Goal: Browse casually

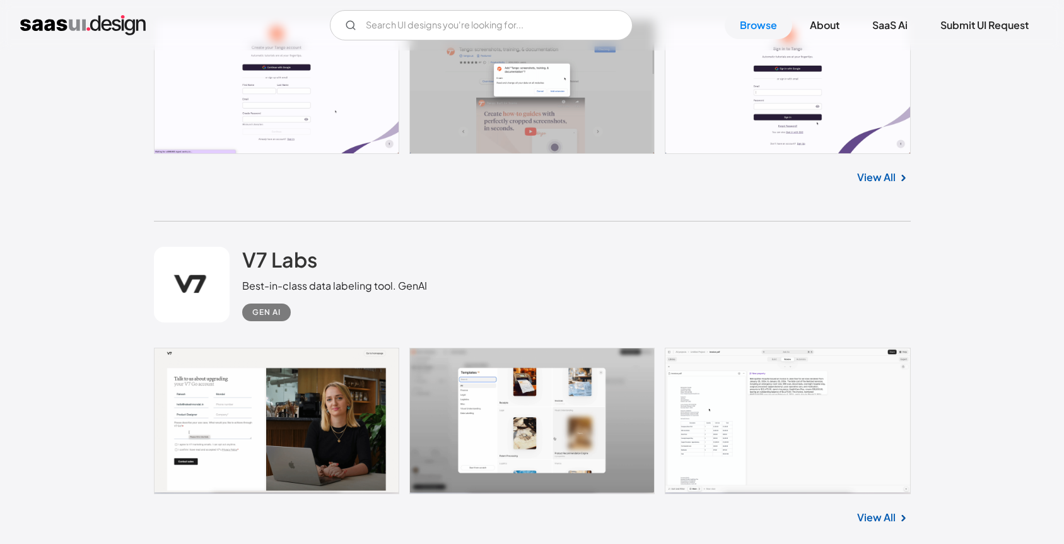
scroll to position [4588, 0]
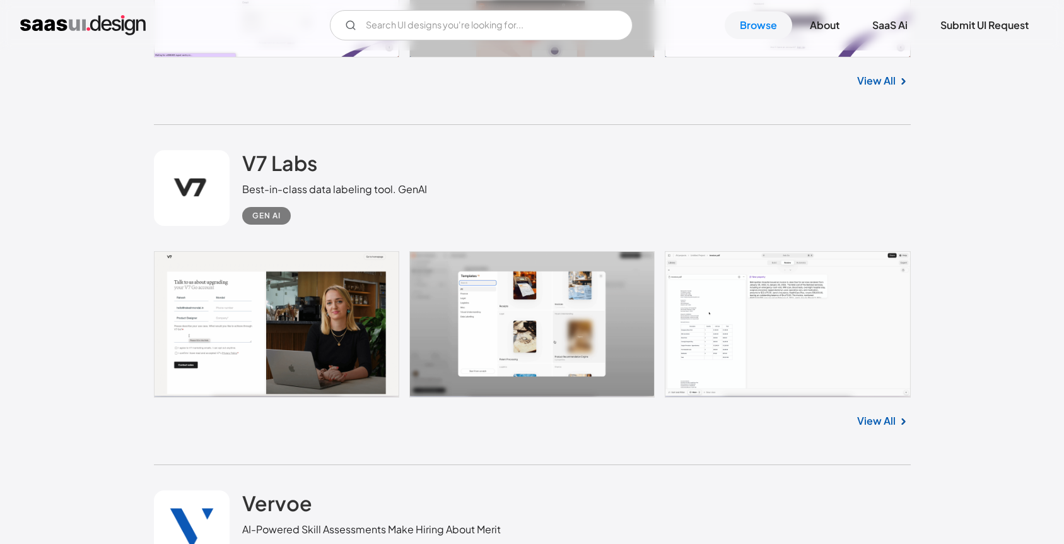
click at [833, 320] on link at bounding box center [532, 324] width 757 height 146
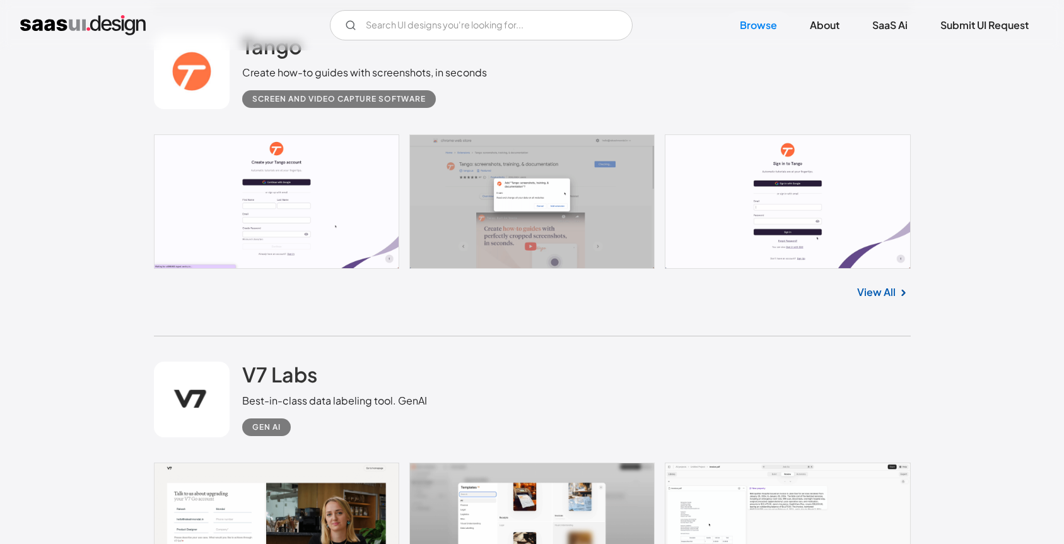
scroll to position [4659, 0]
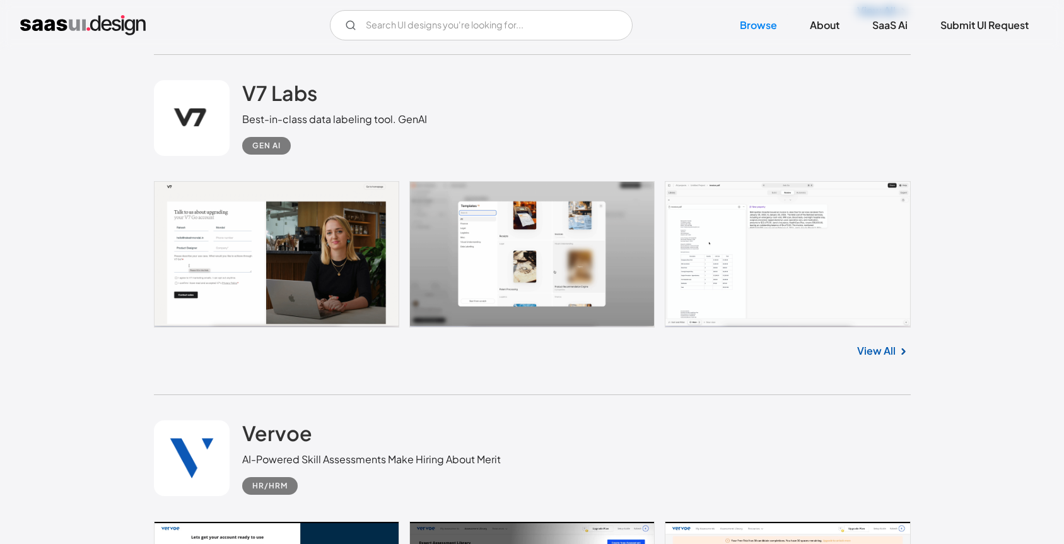
drag, startPoint x: 756, startPoint y: 252, endPoint x: 720, endPoint y: 244, distance: 37.5
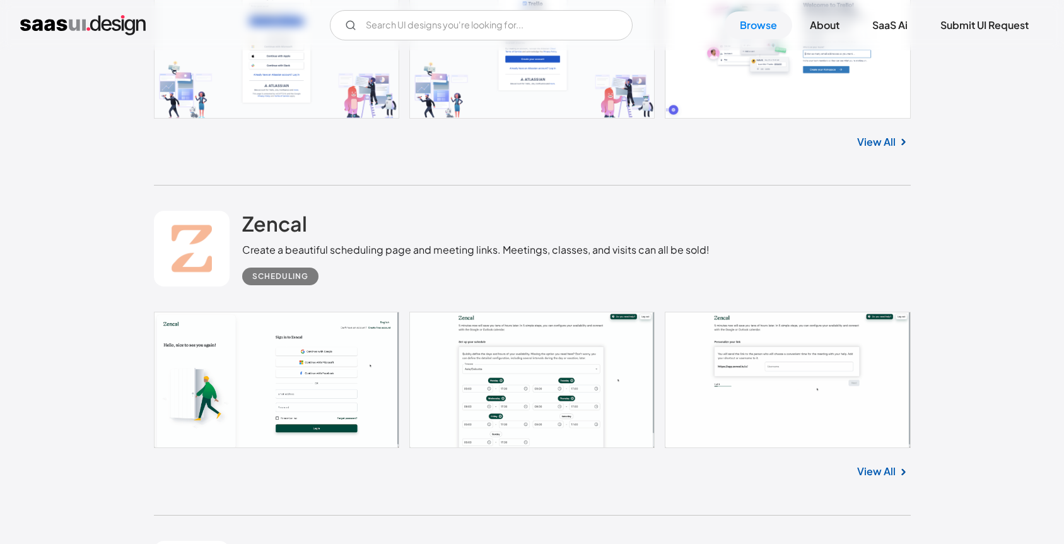
scroll to position [18604, 0]
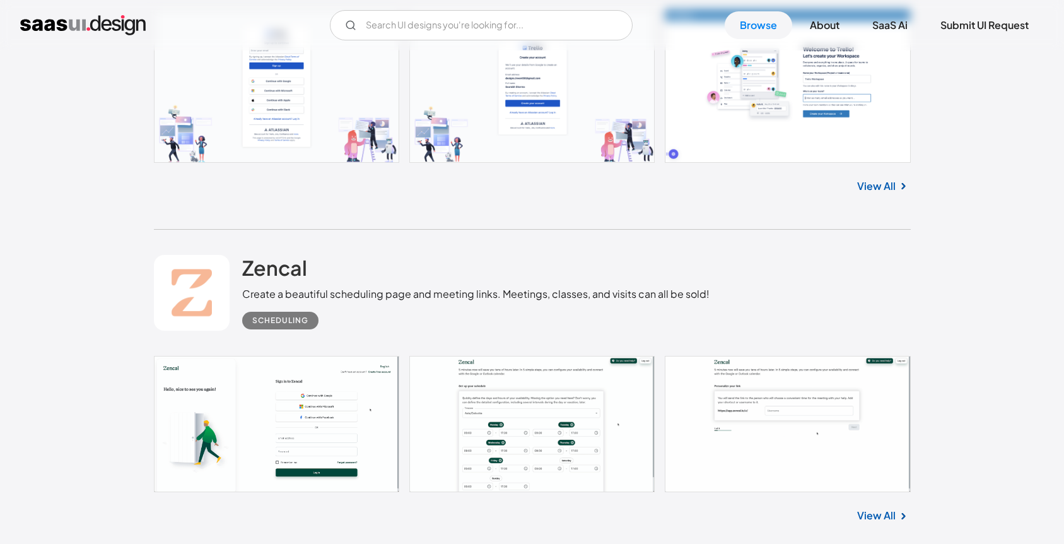
drag, startPoint x: 852, startPoint y: 199, endPoint x: 870, endPoint y: 192, distance: 19.0
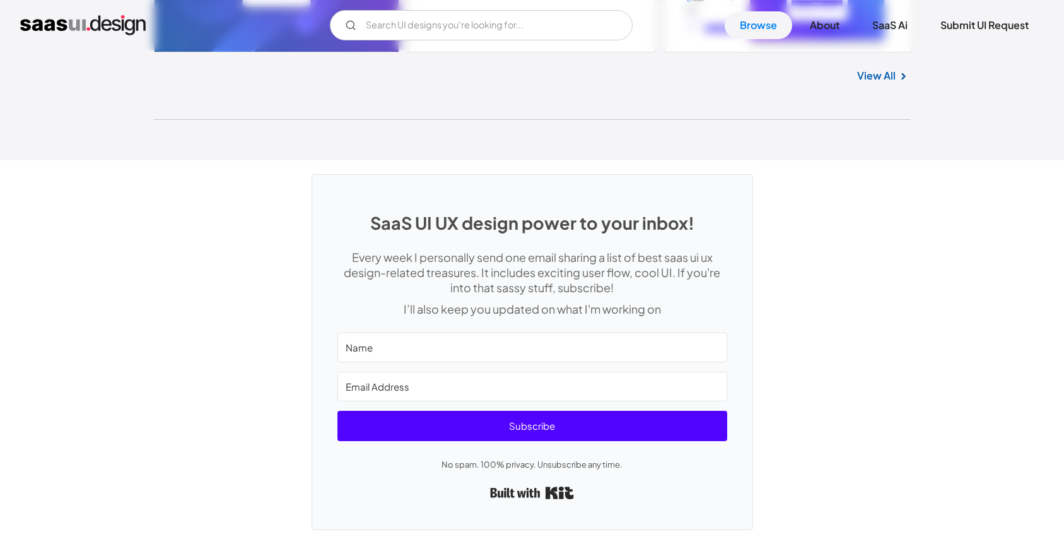
scroll to position [33681, 0]
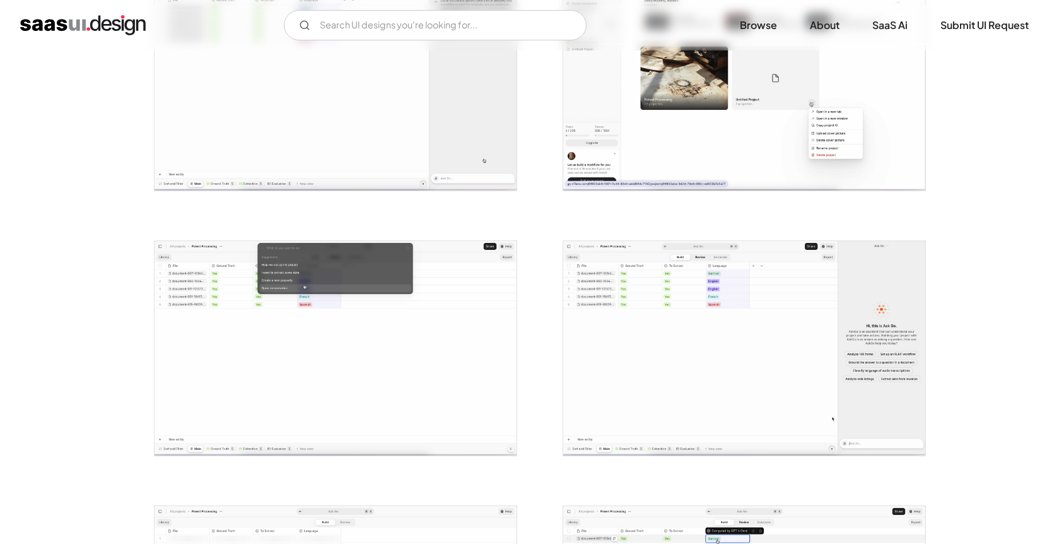
scroll to position [2165, 0]
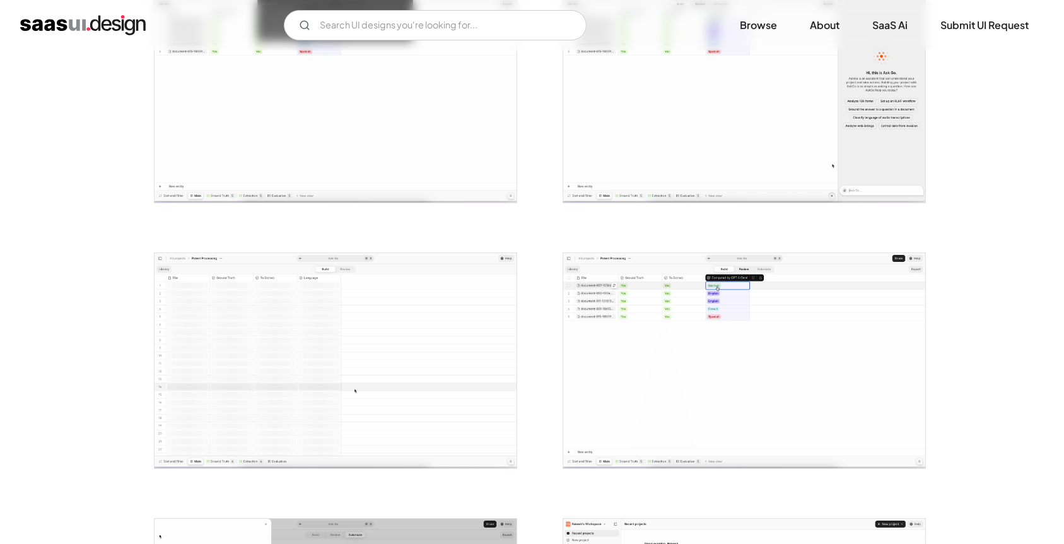
drag, startPoint x: 663, startPoint y: 181, endPoint x: 671, endPoint y: 177, distance: 9.0
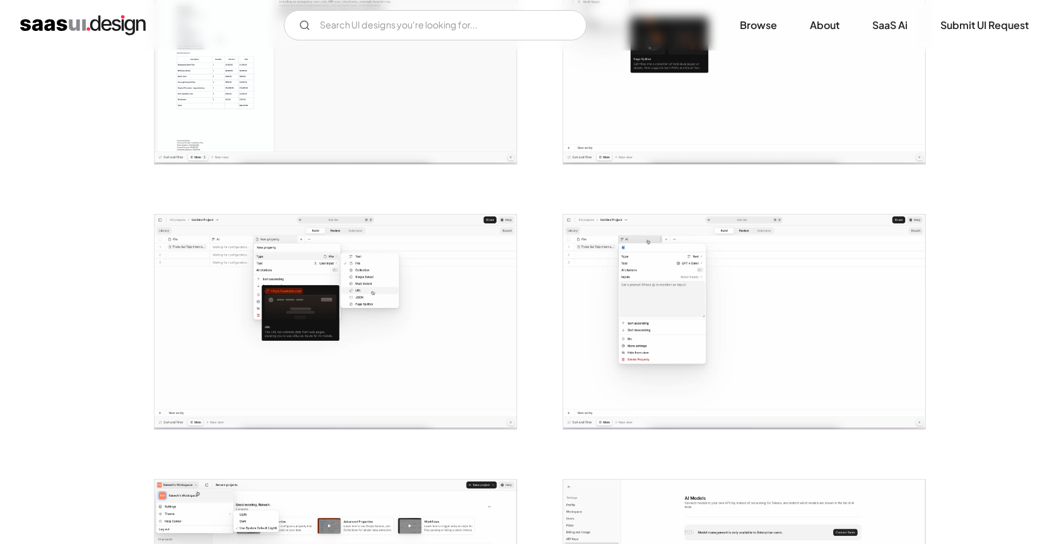
scroll to position [808, 0]
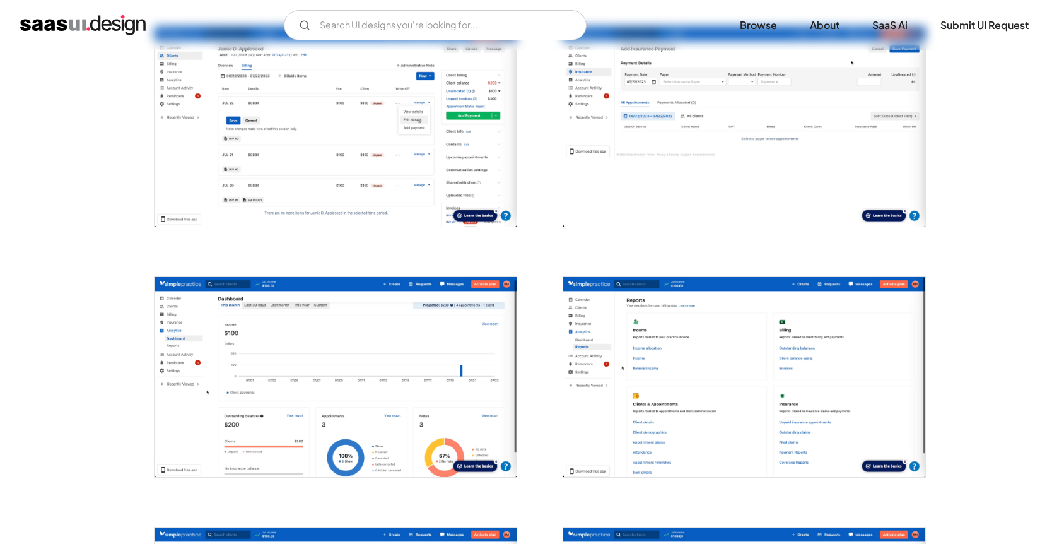
scroll to position [1741, 0]
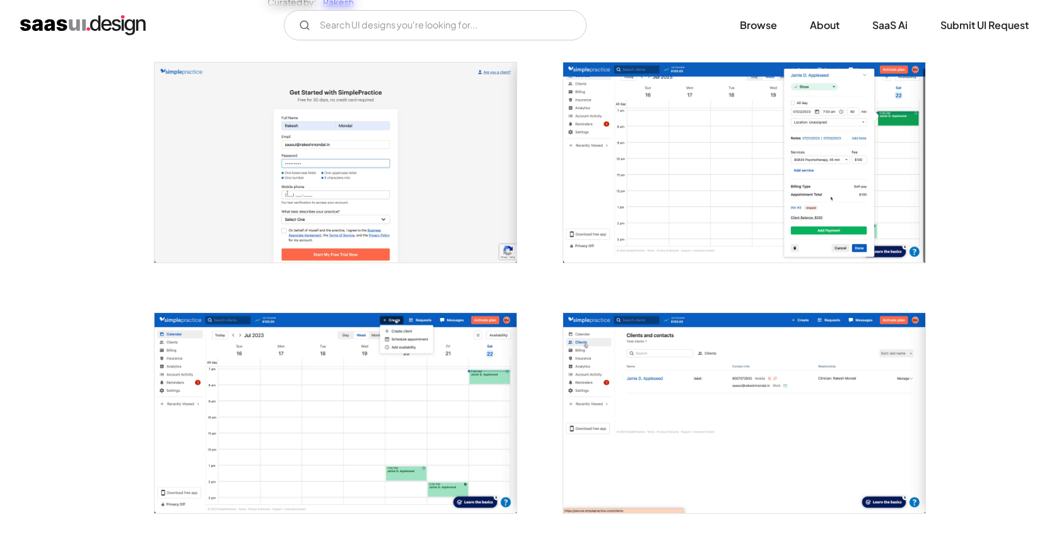
scroll to position [583, 0]
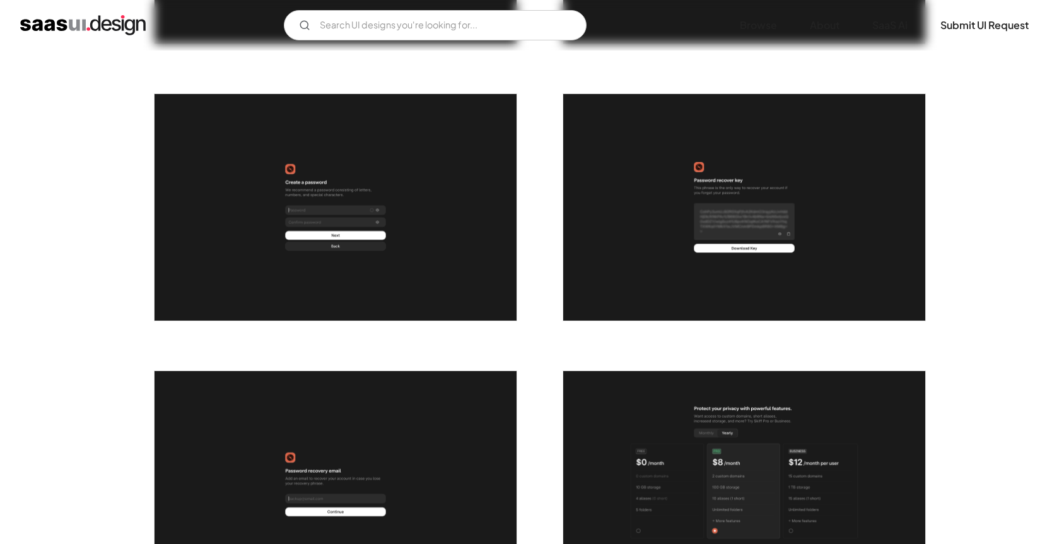
scroll to position [235, 0]
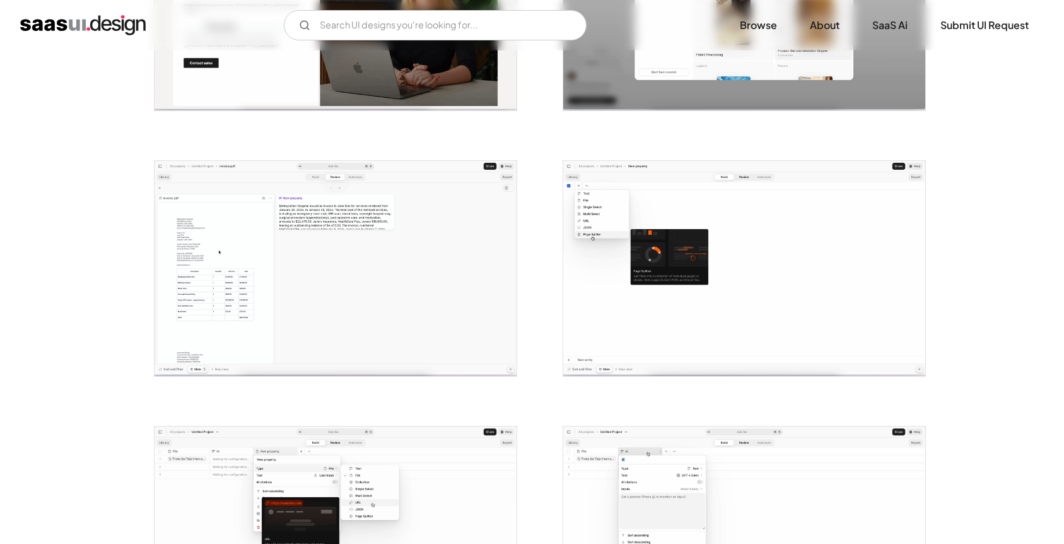
scroll to position [775, 0]
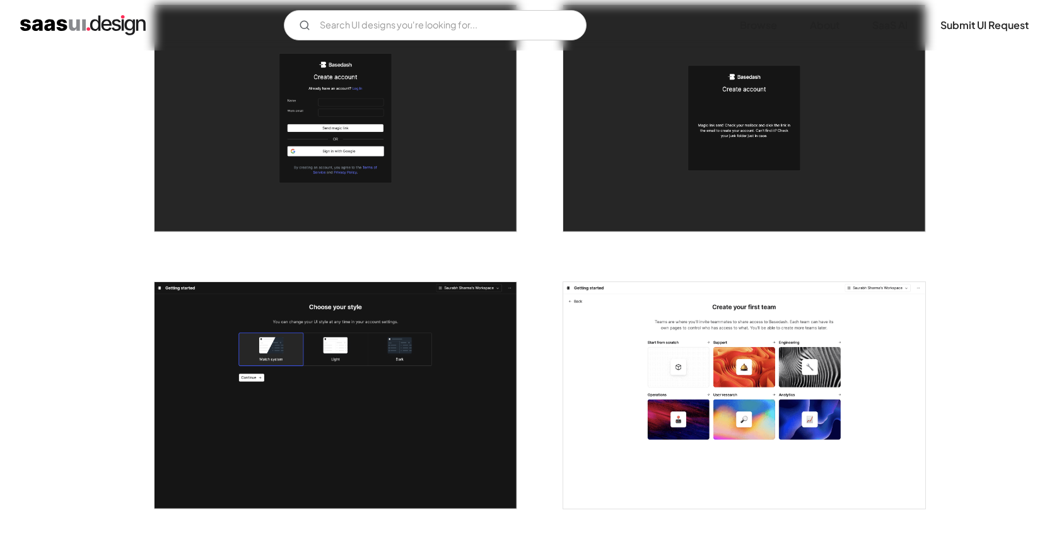
scroll to position [542, 0]
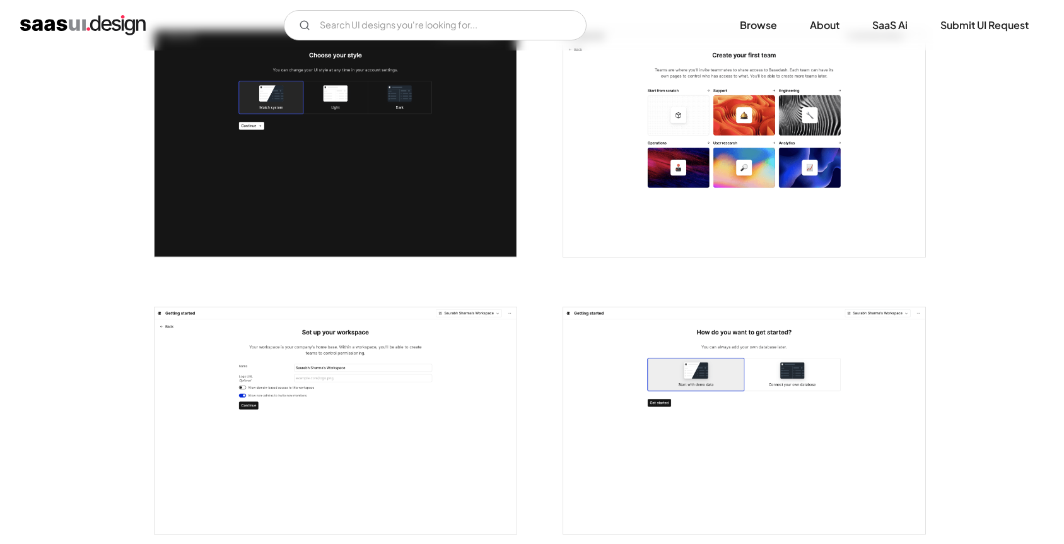
click at [749, 189] on img "open lightbox" at bounding box center [744, 143] width 362 height 226
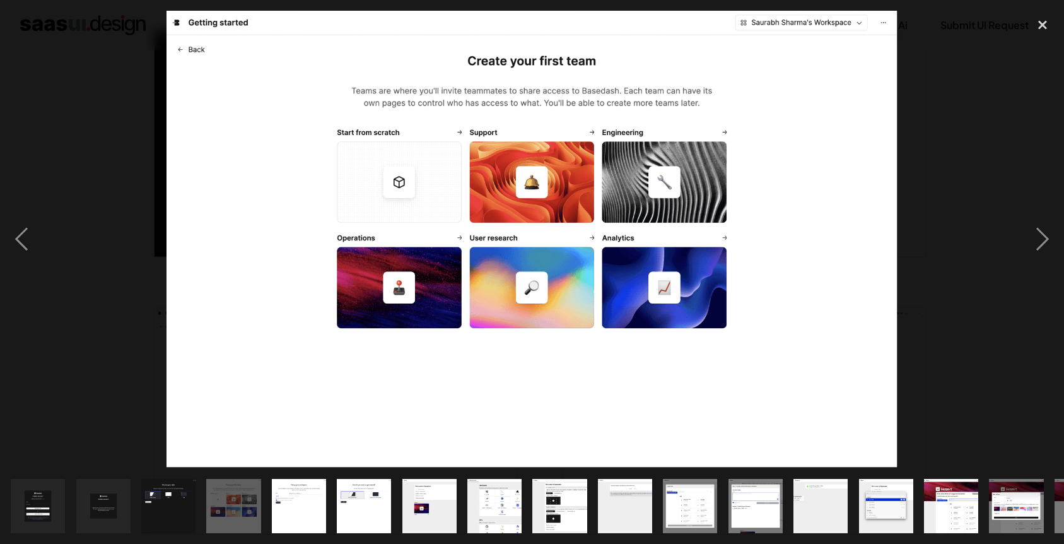
click at [700, 516] on img "show item 11 of 19" at bounding box center [690, 506] width 87 height 54
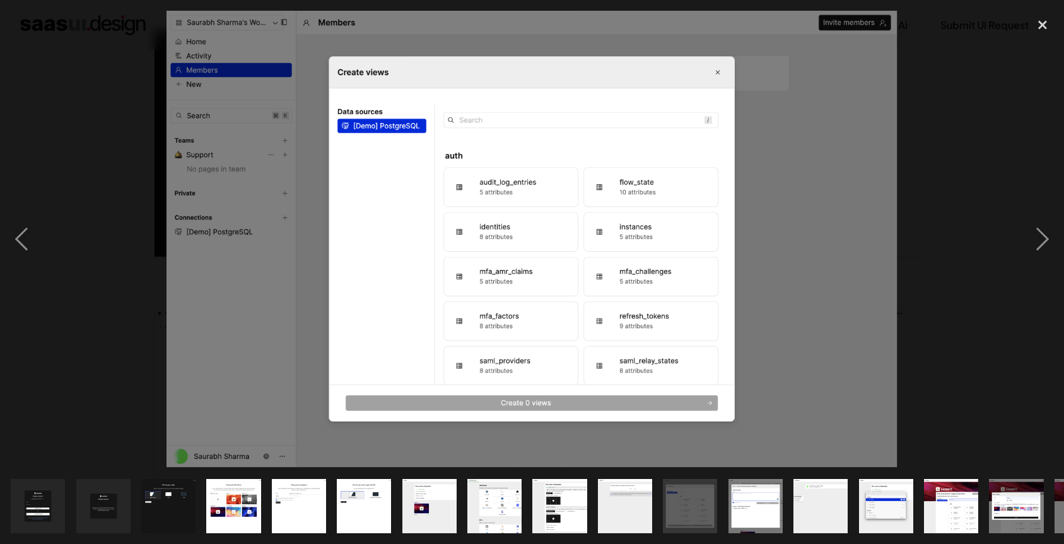
click at [673, 503] on img "show item 11 of 19" at bounding box center [690, 506] width 87 height 54
click at [652, 333] on img at bounding box center [532, 239] width 731 height 457
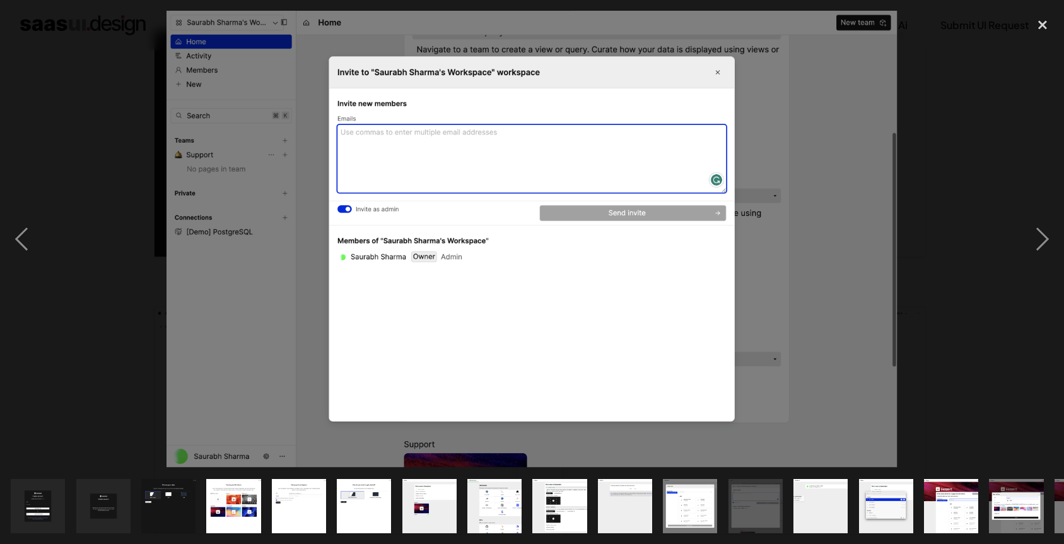
click at [773, 262] on img at bounding box center [532, 239] width 731 height 457
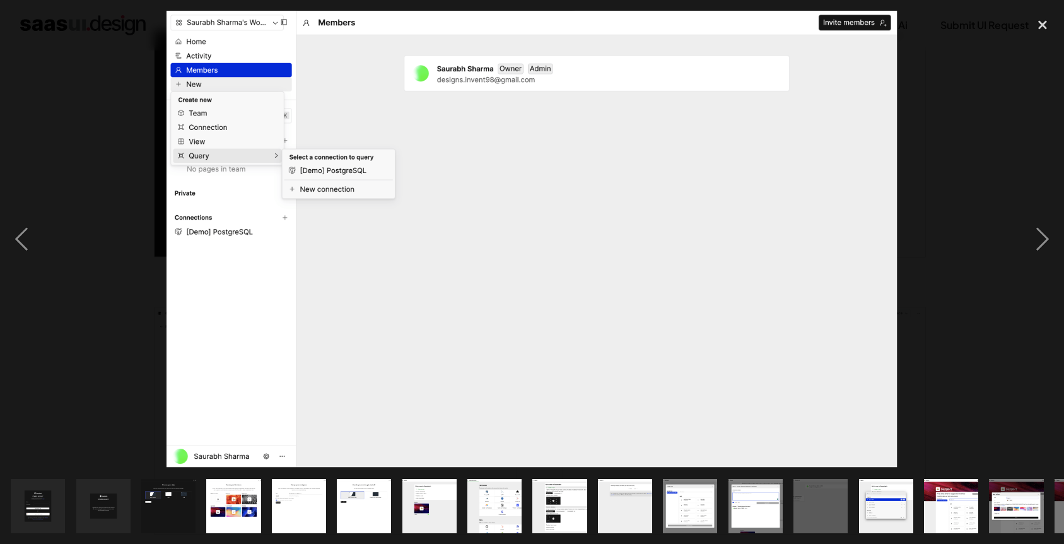
click at [772, 231] on img at bounding box center [532, 239] width 731 height 457
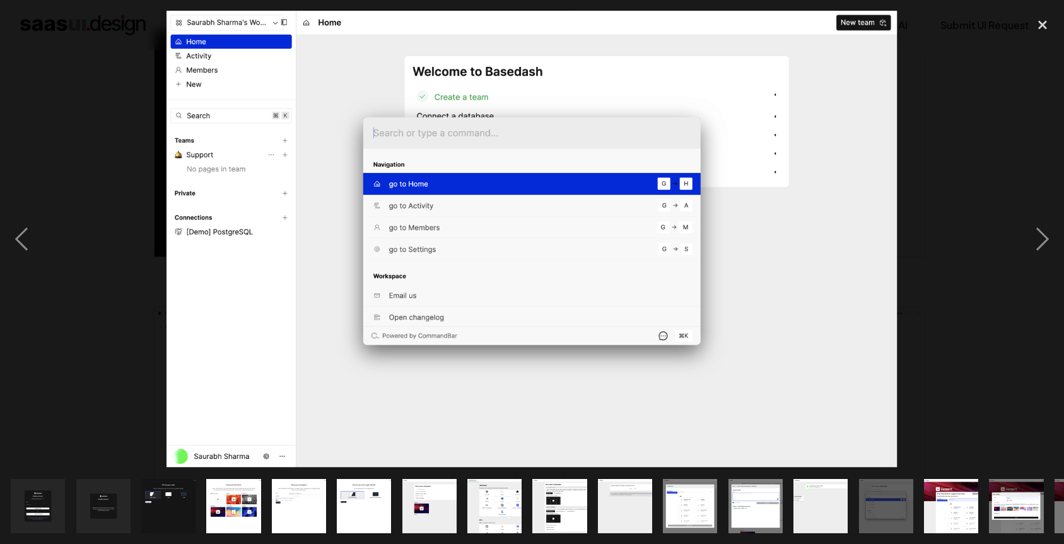
click at [741, 230] on img at bounding box center [532, 239] width 731 height 457
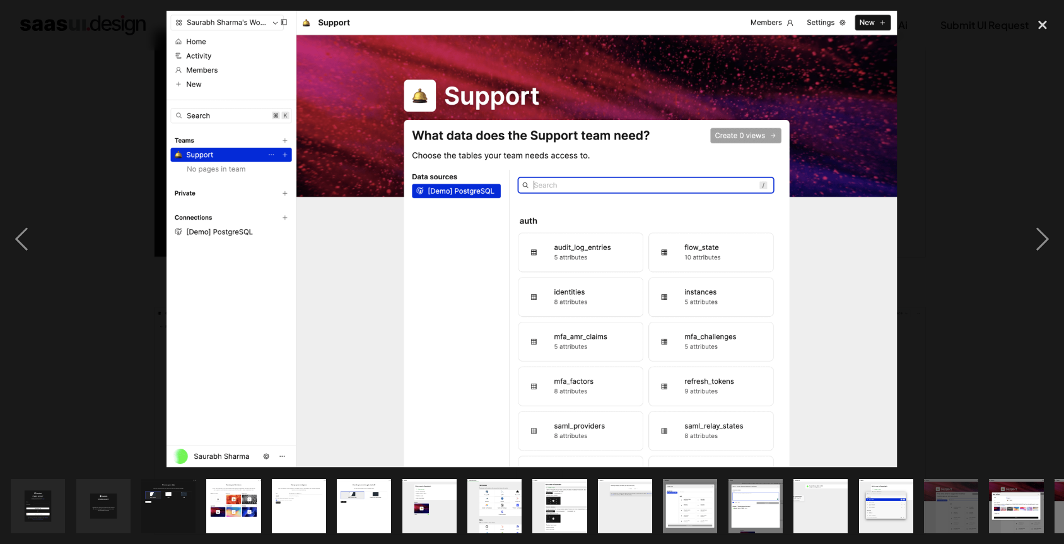
click at [716, 230] on img at bounding box center [532, 239] width 731 height 457
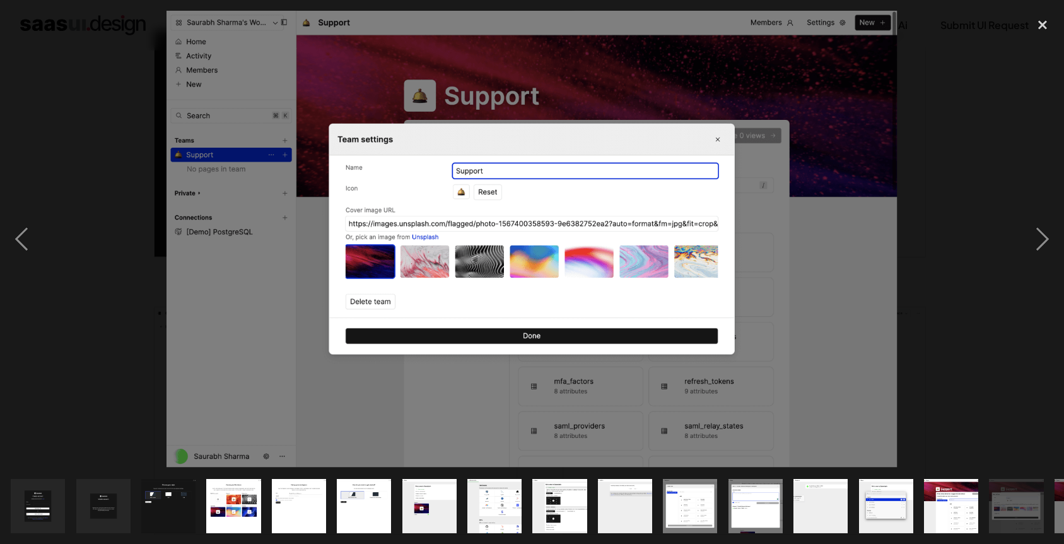
click at [1020, 521] on img "show item 16 of 19" at bounding box center [1016, 506] width 87 height 54
click at [1018, 517] on img "show item 16 of 19" at bounding box center [1016, 506] width 87 height 54
click at [1009, 513] on img "show item 16 of 19" at bounding box center [1016, 506] width 87 height 54
click at [1023, 510] on img "show item 16 of 19" at bounding box center [1016, 506] width 87 height 54
click at [1050, 504] on div "show item 17 of 19" at bounding box center [1081, 505] width 65 height 76
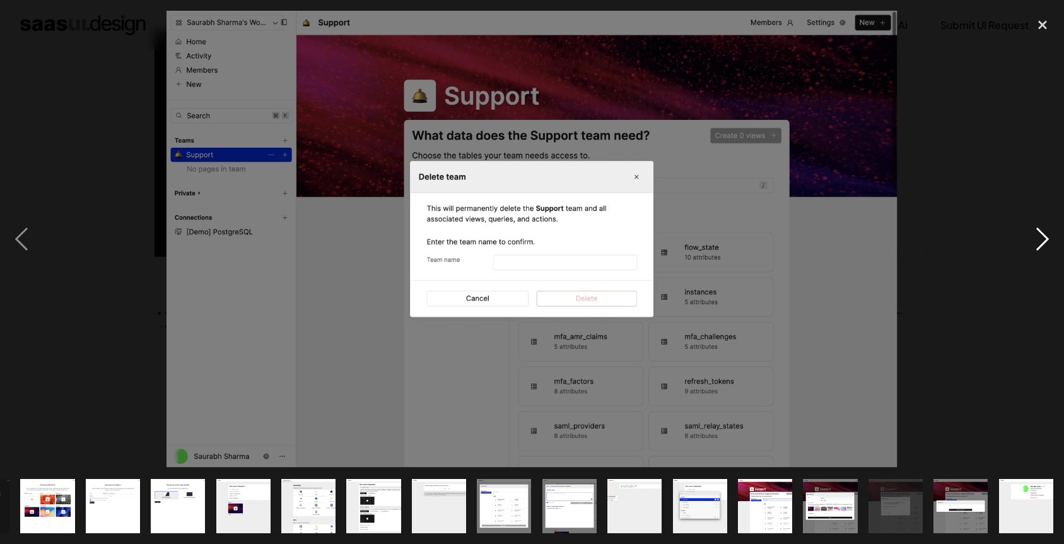
scroll to position [0, 186]
click at [1032, 243] on div "next image" at bounding box center [1042, 239] width 43 height 457
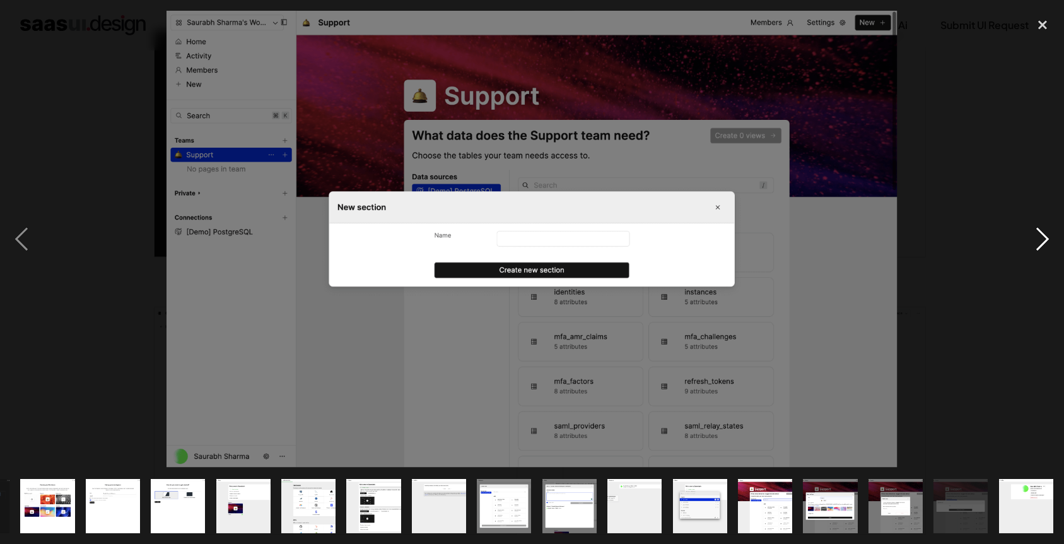
click at [1040, 240] on div "next image" at bounding box center [1042, 239] width 43 height 457
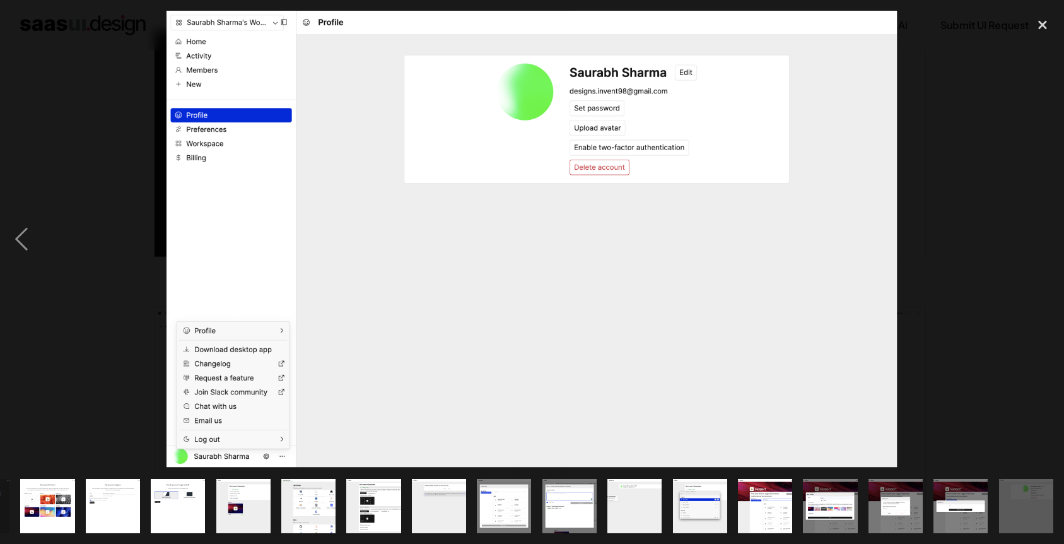
click at [1040, 240] on div "next image" at bounding box center [1042, 239] width 43 height 457
click at [236, 512] on img "show item 7 of 19" at bounding box center [243, 506] width 87 height 54
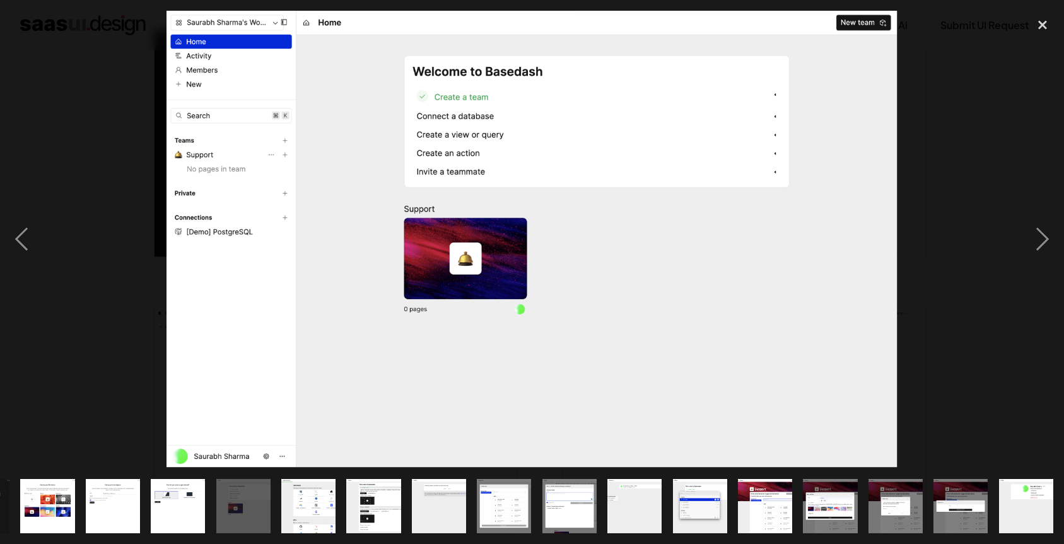
click at [150, 510] on div "show item 6 of 19" at bounding box center [178, 505] width 65 height 76
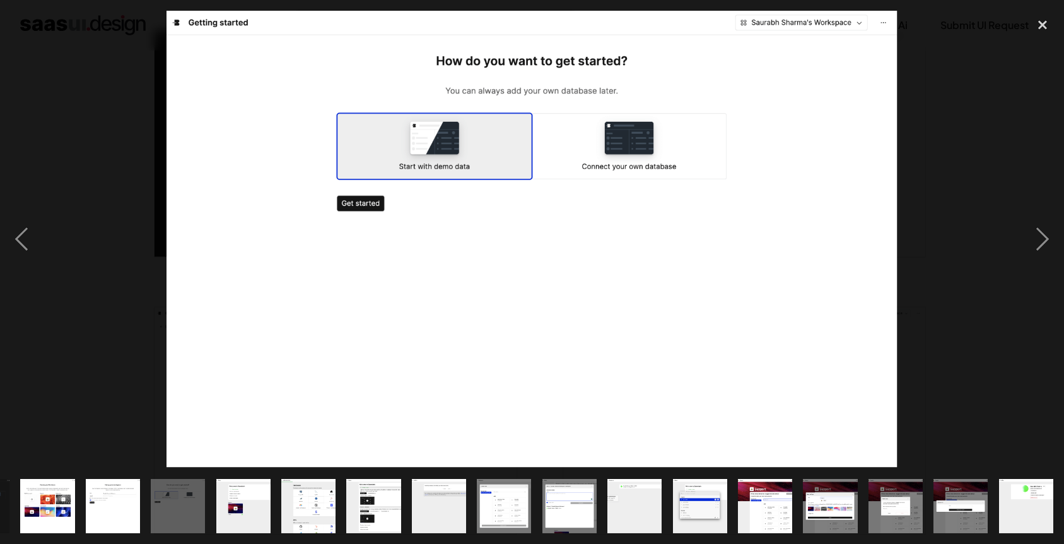
click at [150, 503] on div "show item 6 of 19" at bounding box center [178, 505] width 65 height 76
click at [158, 500] on img "show item 6 of 19" at bounding box center [177, 506] width 87 height 54
click at [123, 505] on img "show item 5 of 19" at bounding box center [112, 506] width 87 height 54
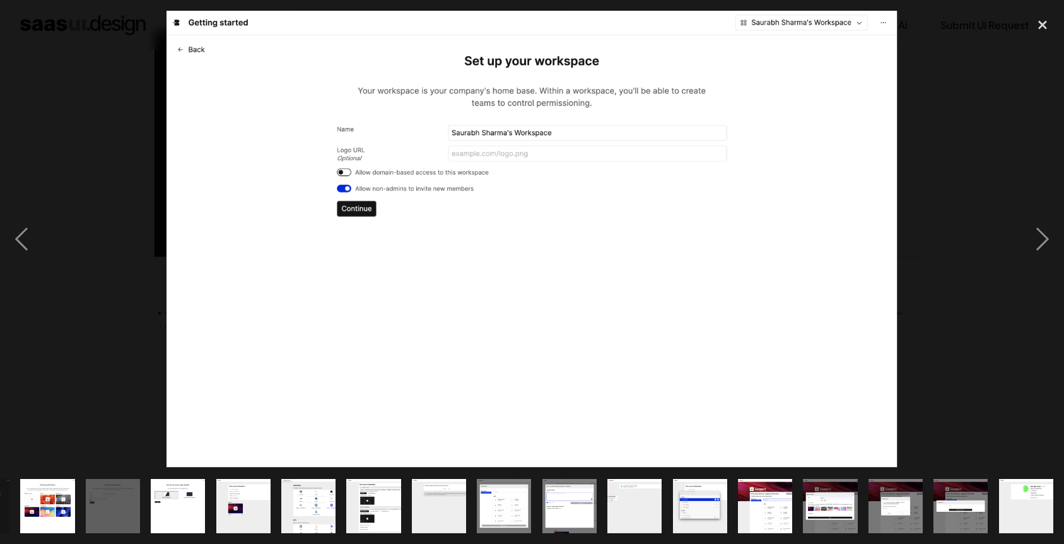
click at [56, 509] on img "show item 4 of 19" at bounding box center [47, 506] width 87 height 54
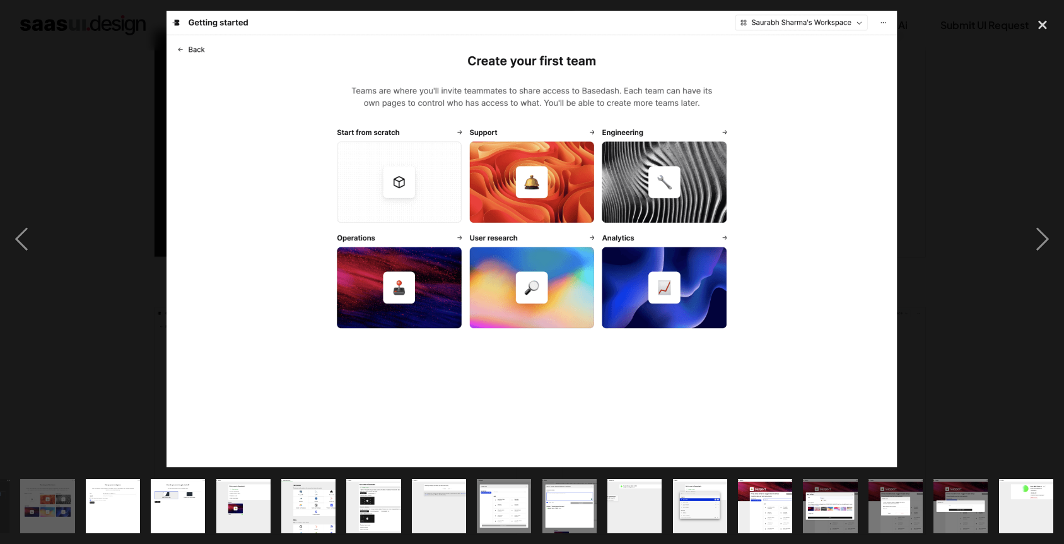
click at [81, 506] on div "show item 5 of 19" at bounding box center [112, 505] width 65 height 76
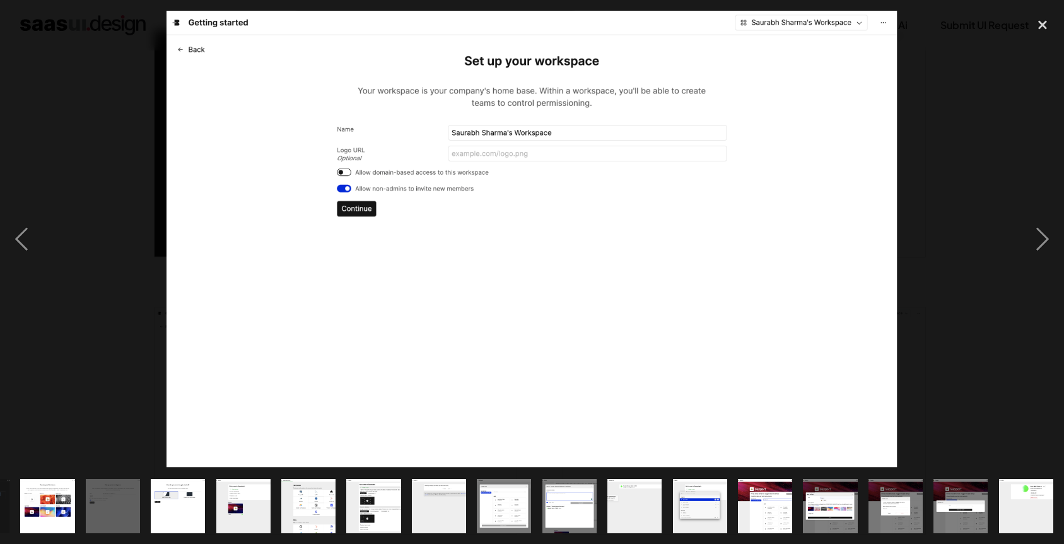
click at [94, 105] on div at bounding box center [532, 239] width 1064 height 457
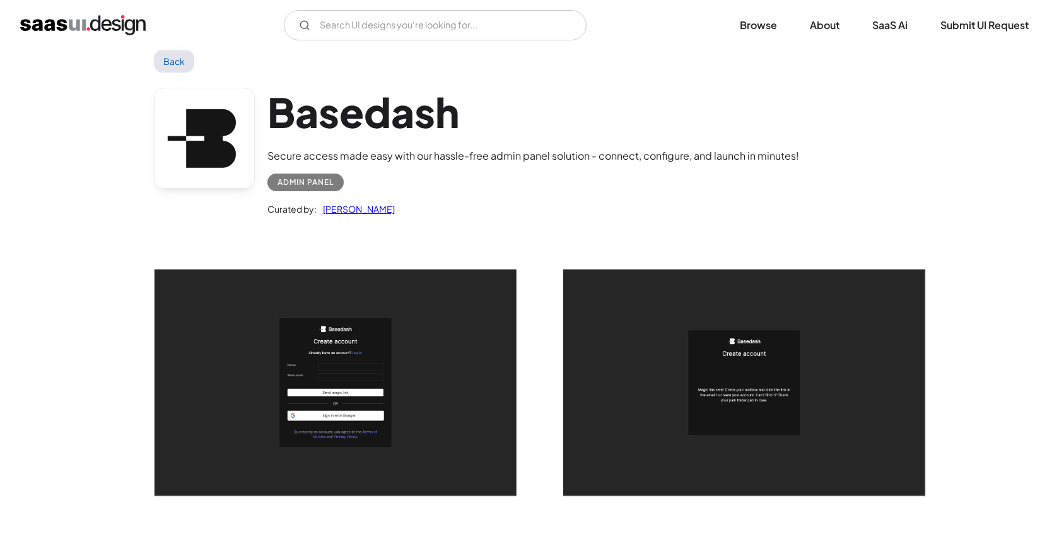
scroll to position [0, 0]
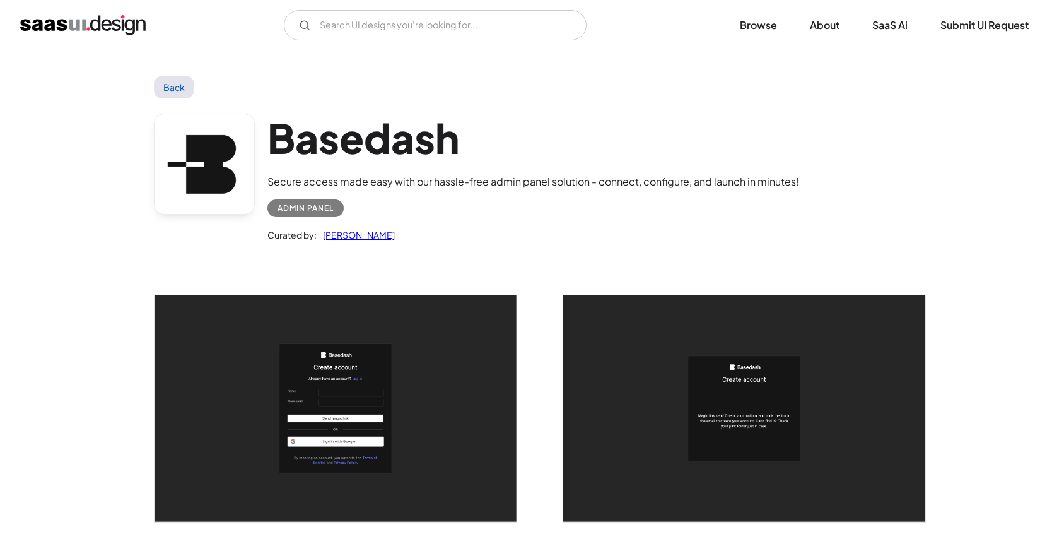
click at [95, 21] on img "home" at bounding box center [83, 25] width 126 height 20
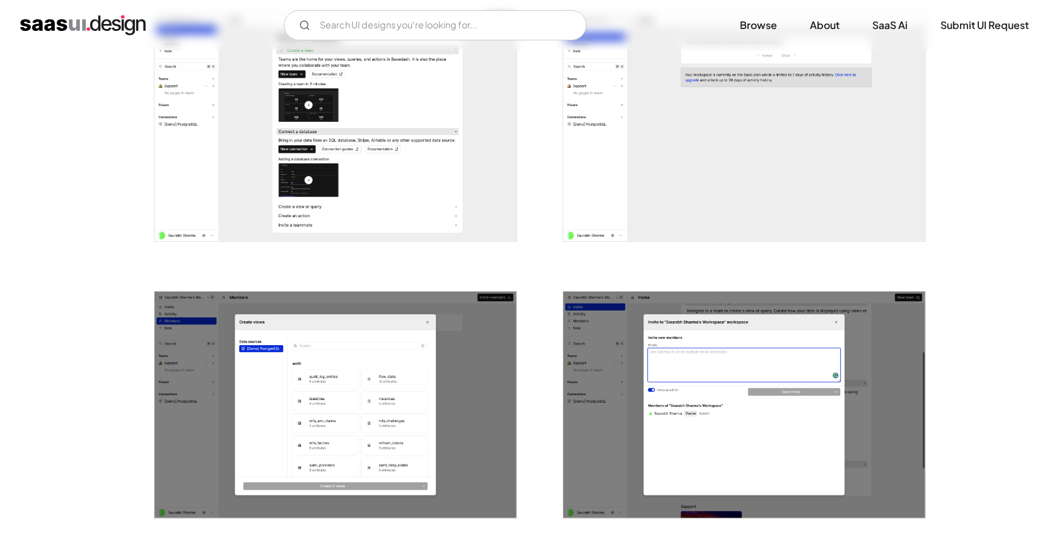
scroll to position [1621, 0]
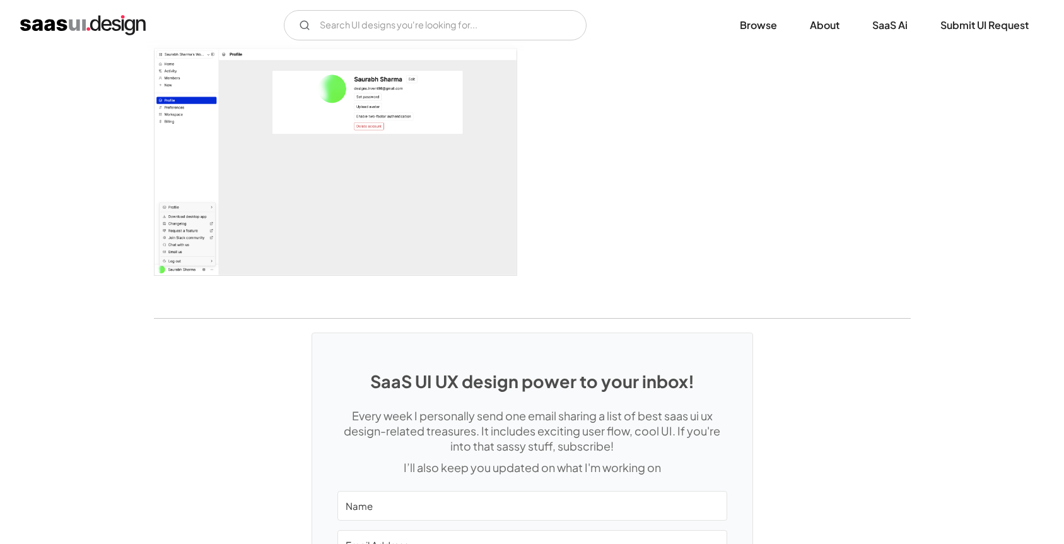
scroll to position [2925, 0]
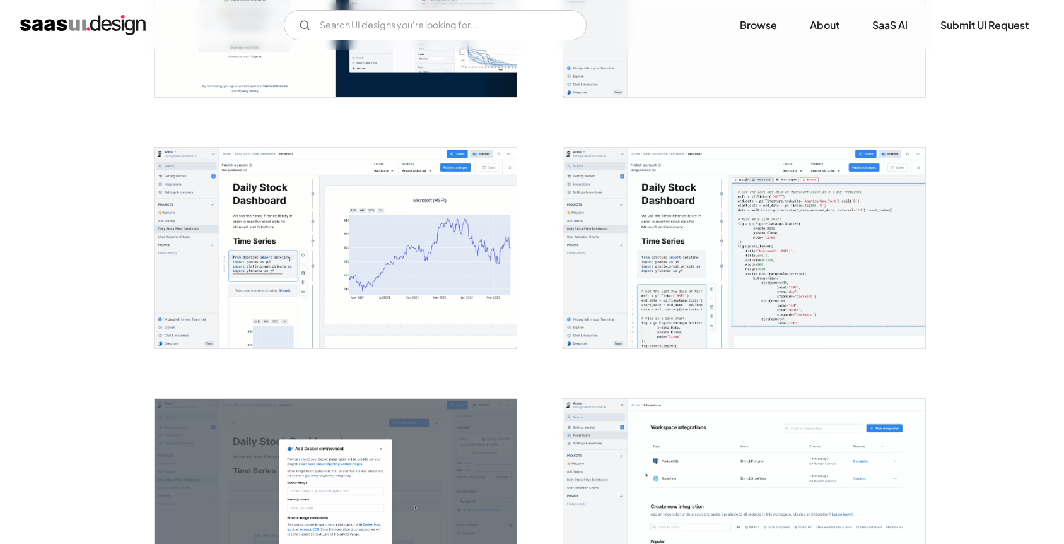
scroll to position [461, 0]
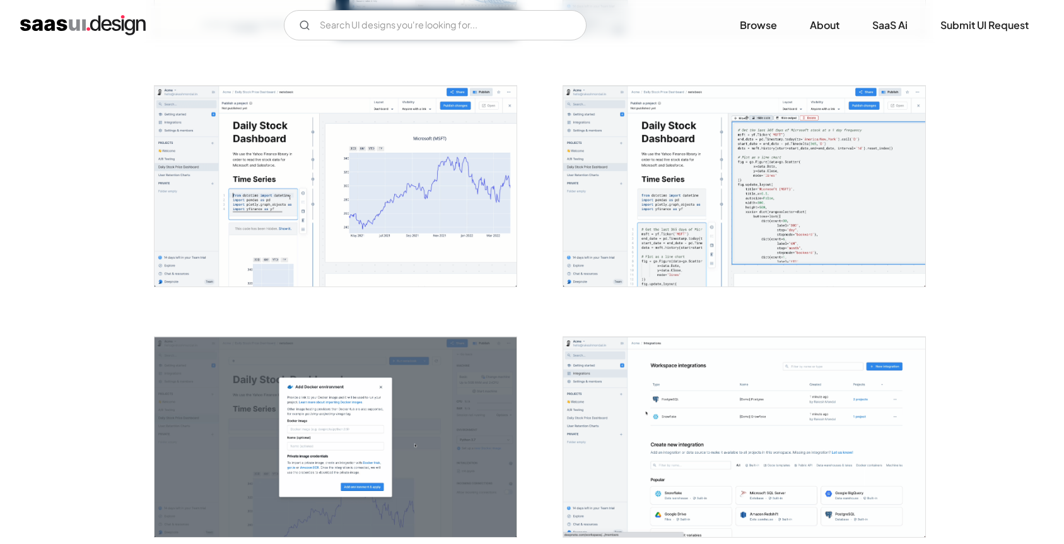
click at [698, 167] on img "open lightbox" at bounding box center [744, 186] width 362 height 201
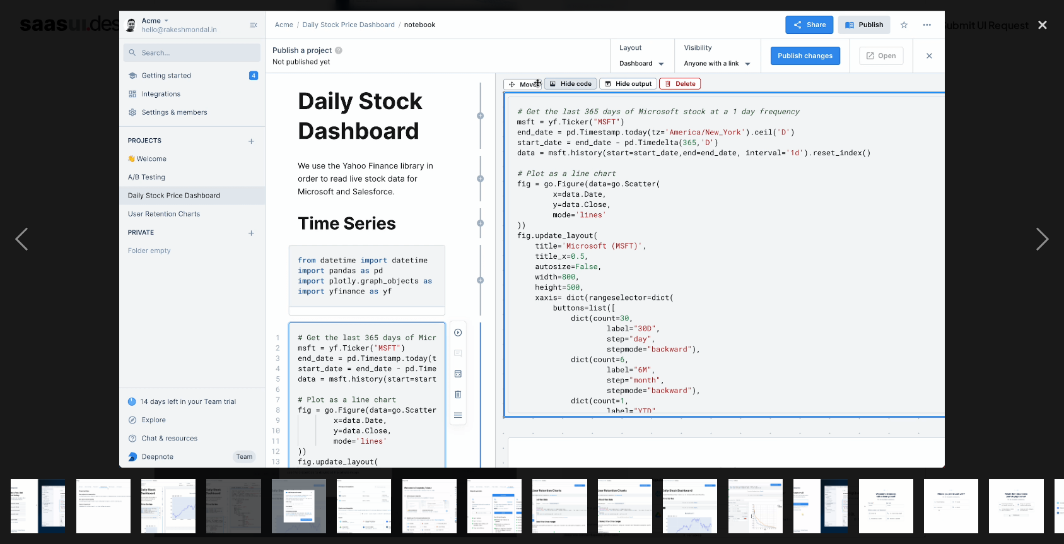
click at [476, 517] on img "show item 8 of 25" at bounding box center [494, 506] width 98 height 54
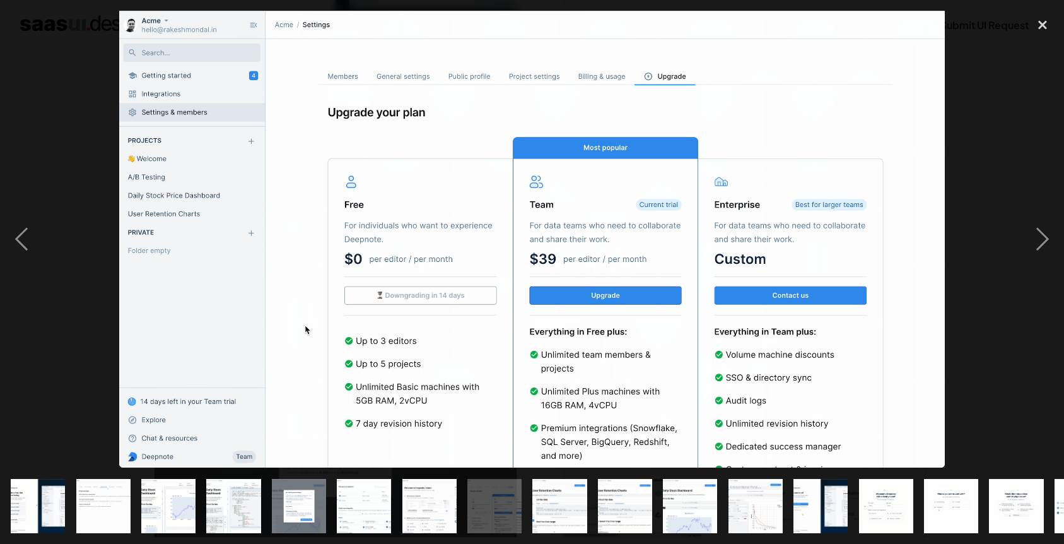
click at [866, 511] on img "show item 14 of 25" at bounding box center [886, 506] width 98 height 54
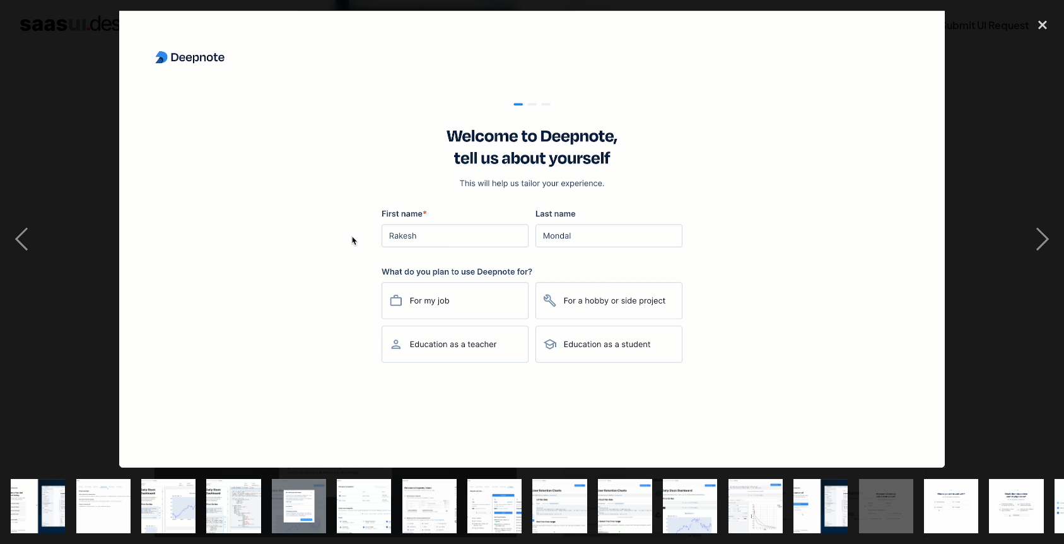
click at [650, 506] on img "show item 10 of 25" at bounding box center [625, 506] width 98 height 54
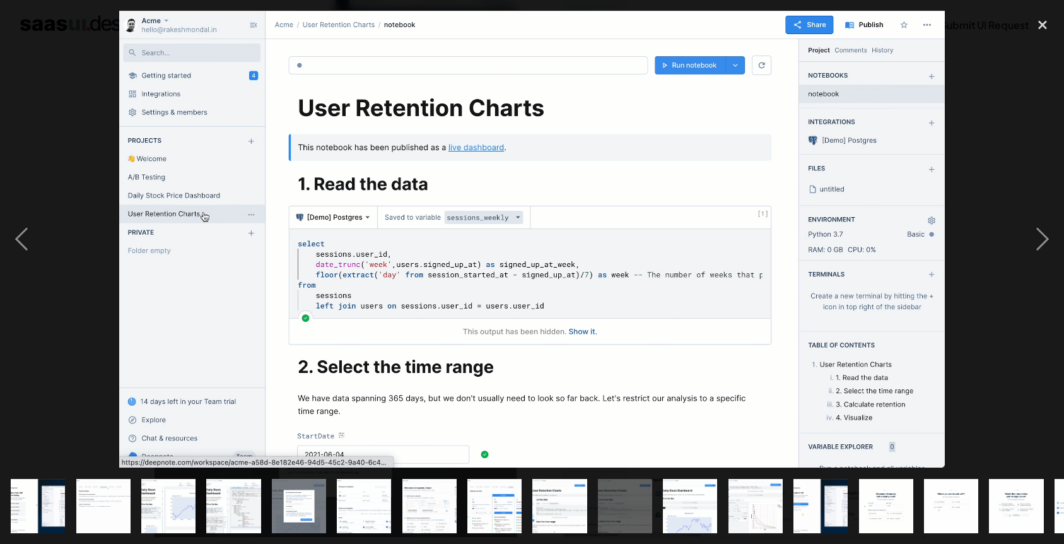
click at [698, 506] on img "show item 11 of 25" at bounding box center [691, 506] width 98 height 54
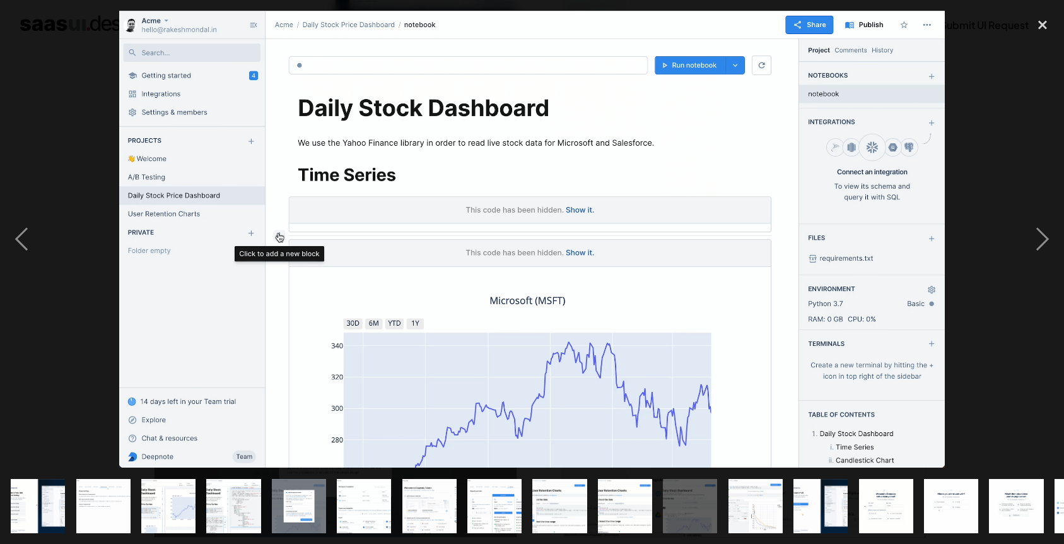
click at [262, 502] on div "show item 4 of 25" at bounding box center [233, 505] width 65 height 76
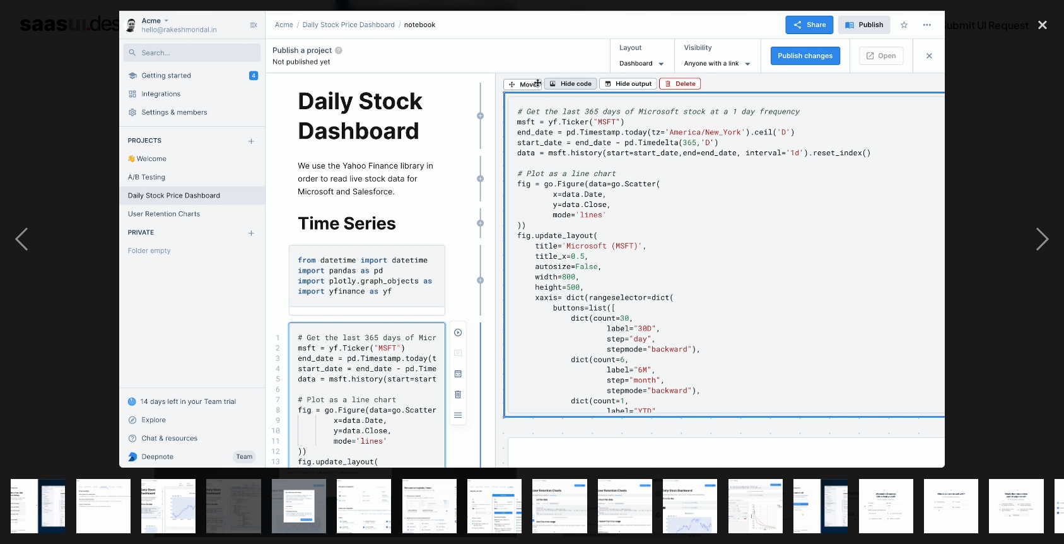
click at [158, 510] on img "show item 3 of 25" at bounding box center [168, 506] width 98 height 54
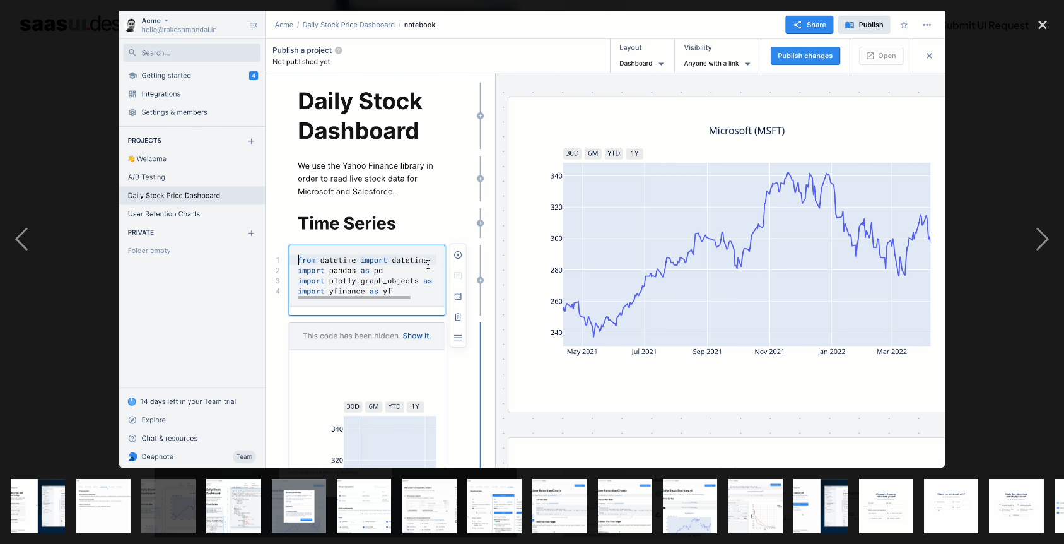
click at [214, 511] on img "show item 4 of 25" at bounding box center [234, 506] width 98 height 54
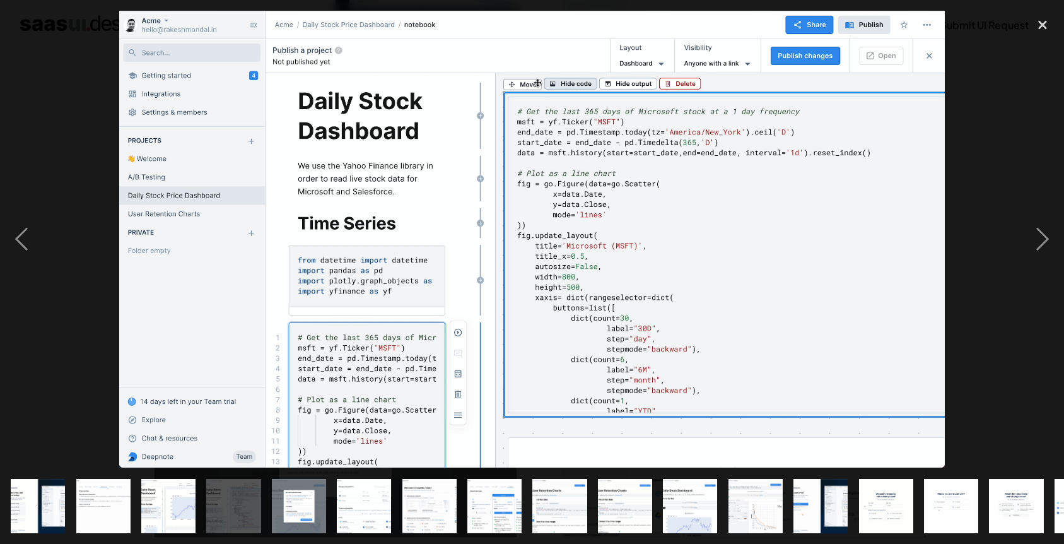
click at [180, 512] on img "show item 3 of 25" at bounding box center [168, 506] width 98 height 54
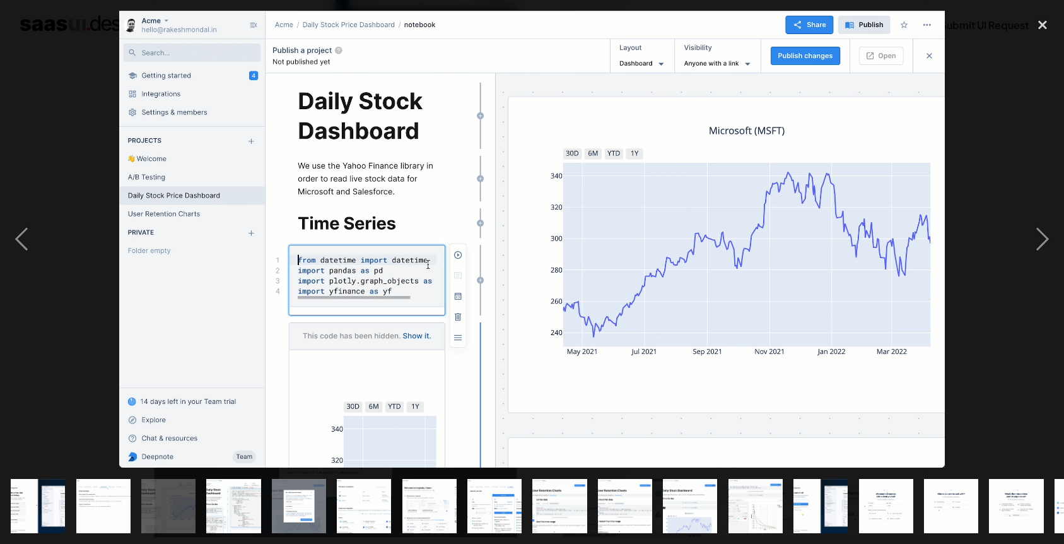
click at [95, 348] on div at bounding box center [532, 239] width 1064 height 457
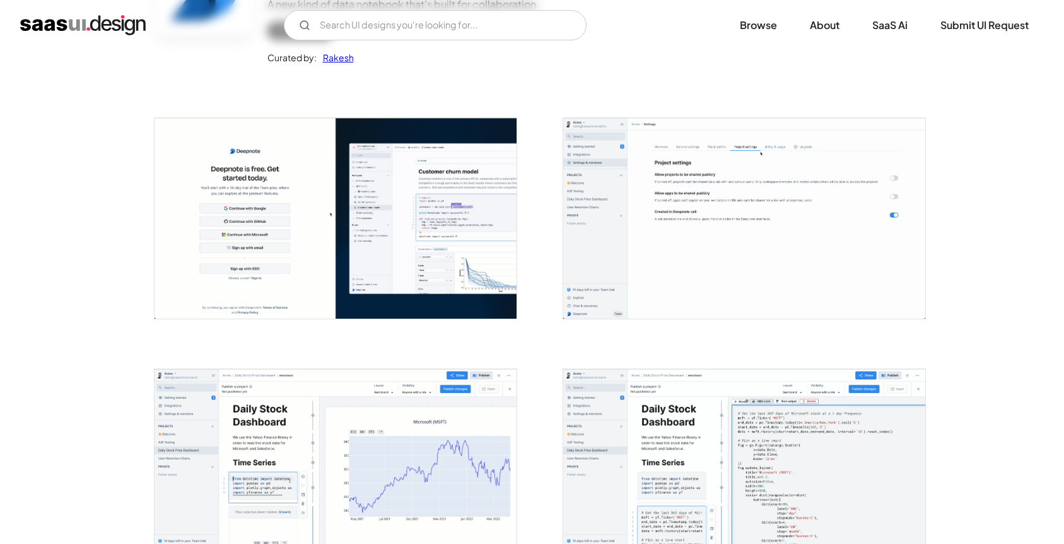
scroll to position [66, 0]
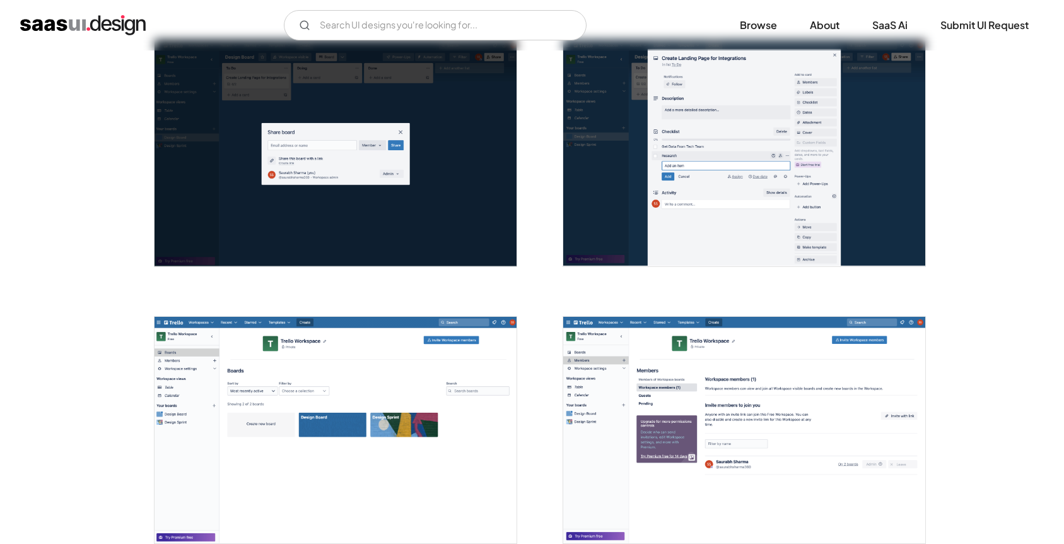
scroll to position [1648, 0]
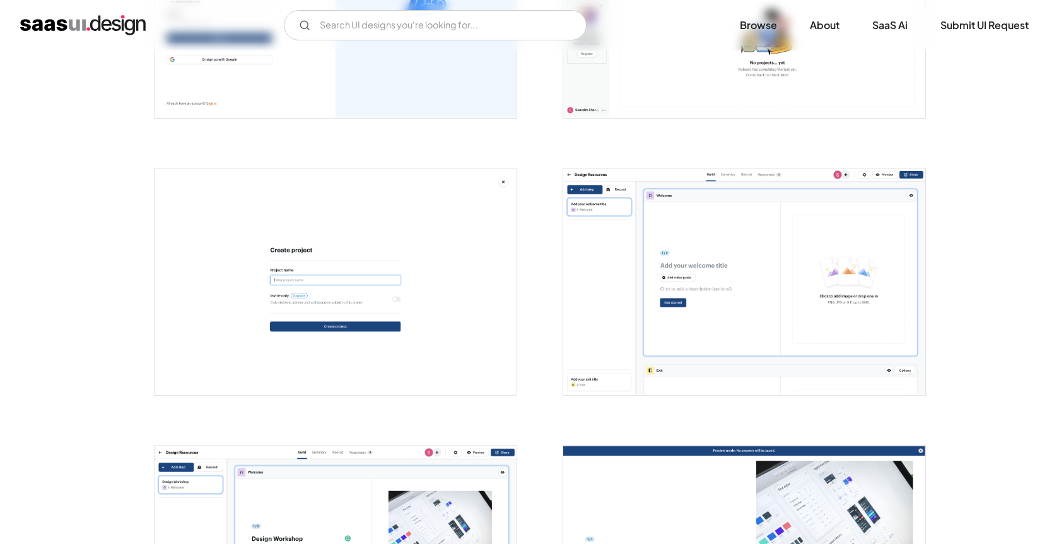
scroll to position [493, 0]
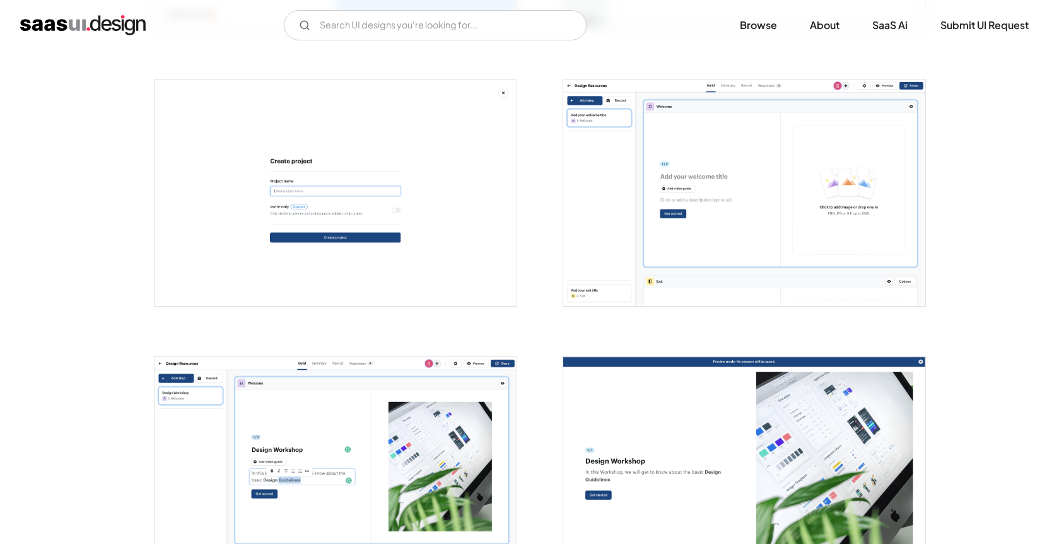
click at [683, 201] on img "open lightbox" at bounding box center [744, 192] width 362 height 226
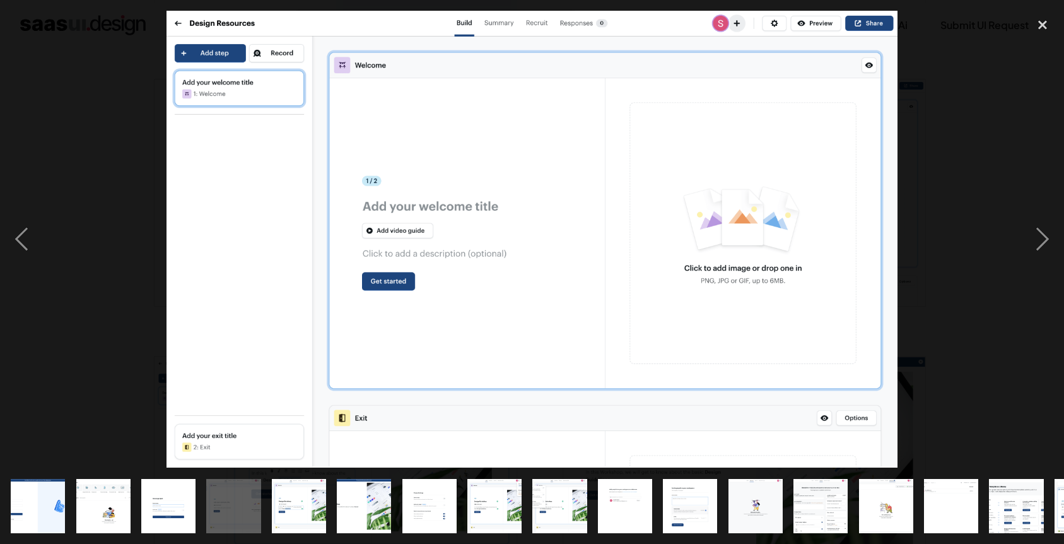
click at [971, 117] on div at bounding box center [532, 239] width 1064 height 457
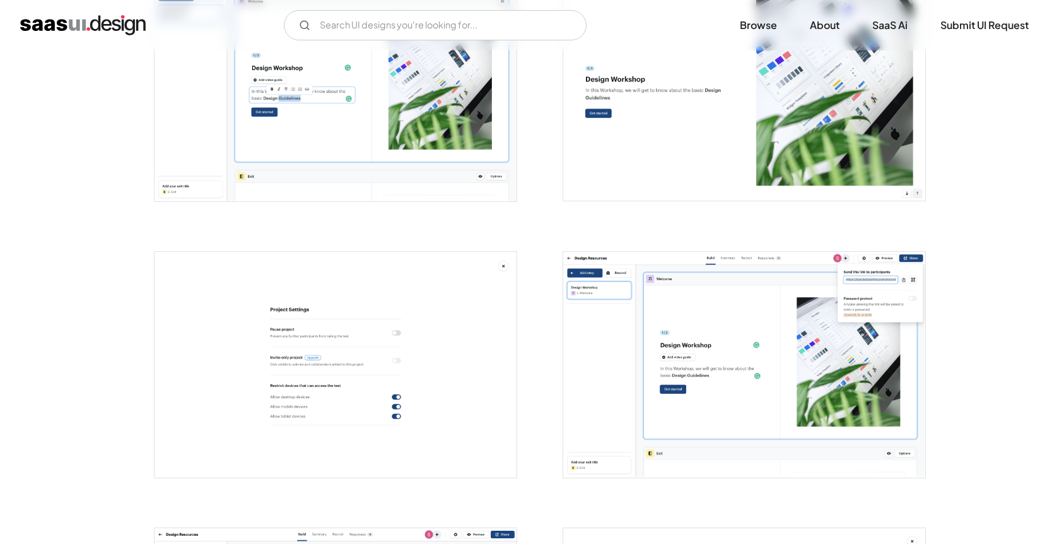
scroll to position [992, 0]
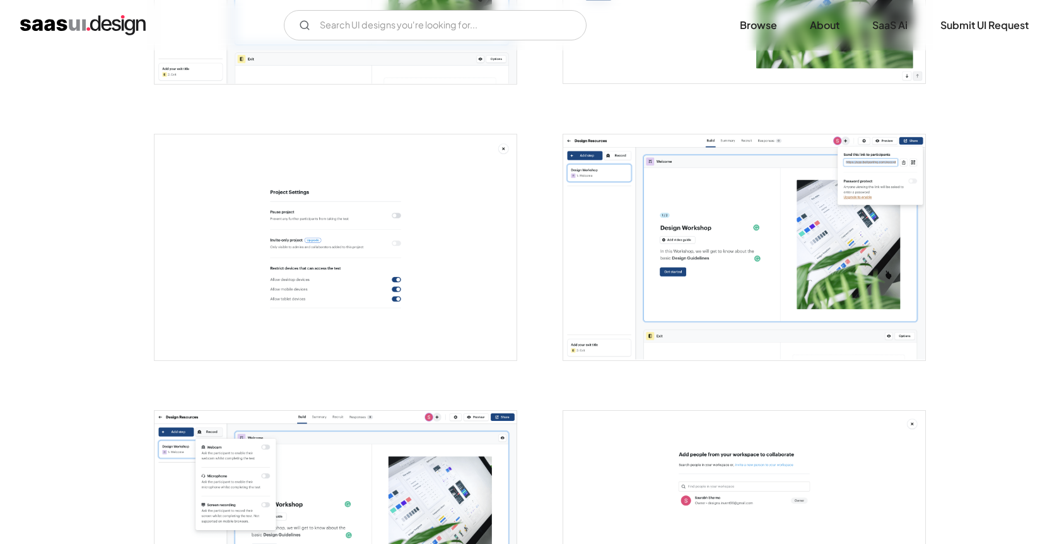
click at [703, 180] on img "open lightbox" at bounding box center [744, 247] width 362 height 226
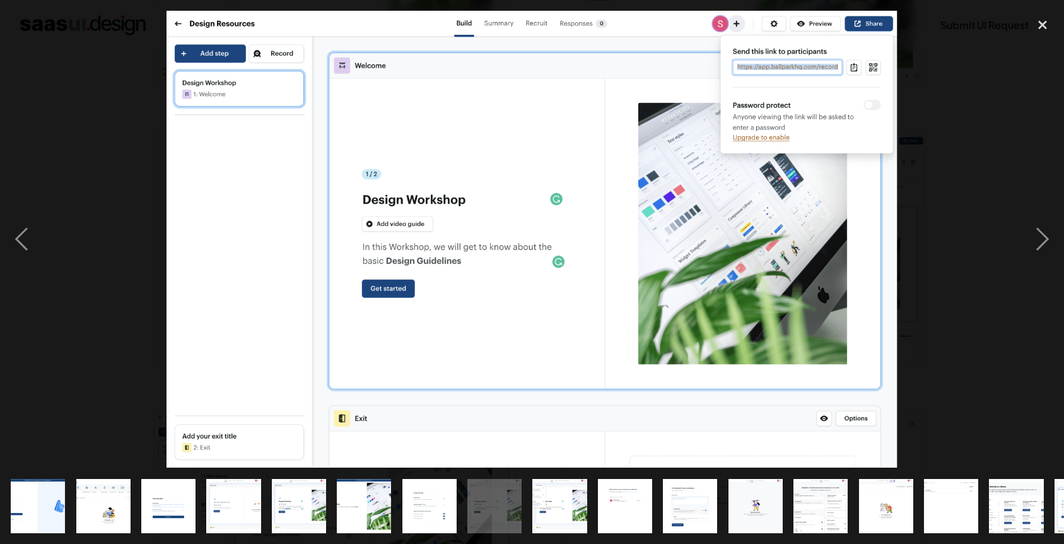
click at [982, 140] on div at bounding box center [532, 239] width 1064 height 457
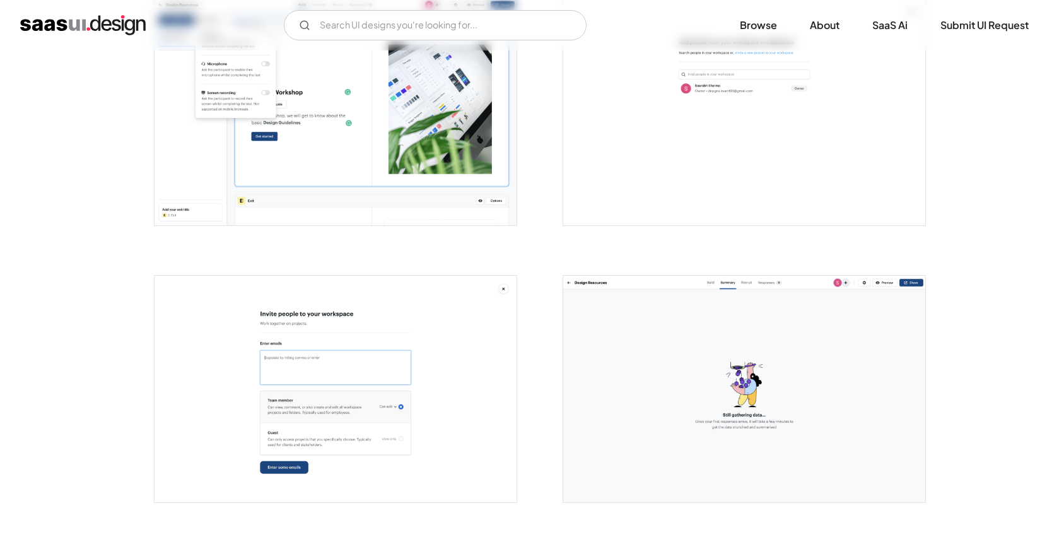
scroll to position [1471, 0]
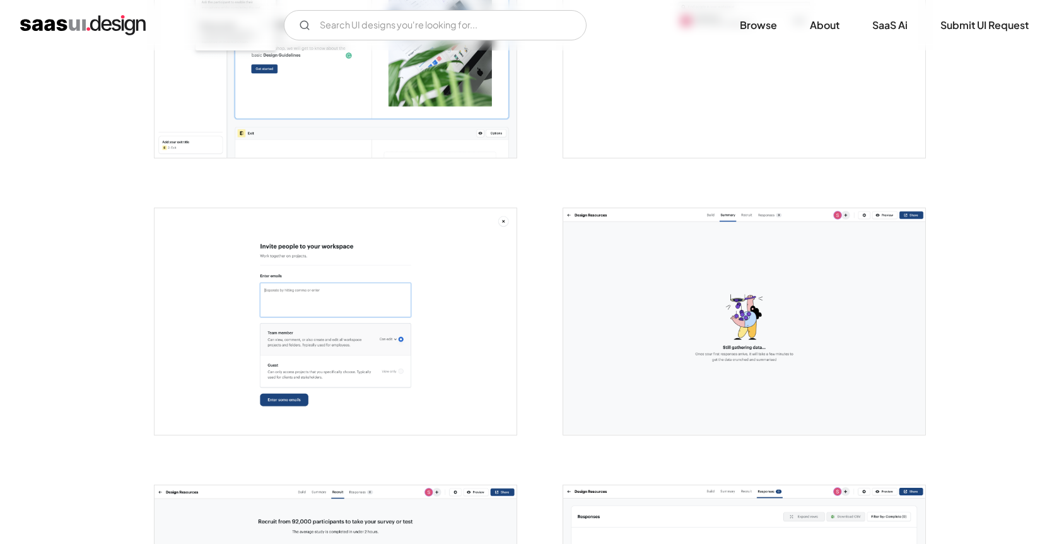
click at [331, 84] on img "open lightbox" at bounding box center [336, 44] width 362 height 226
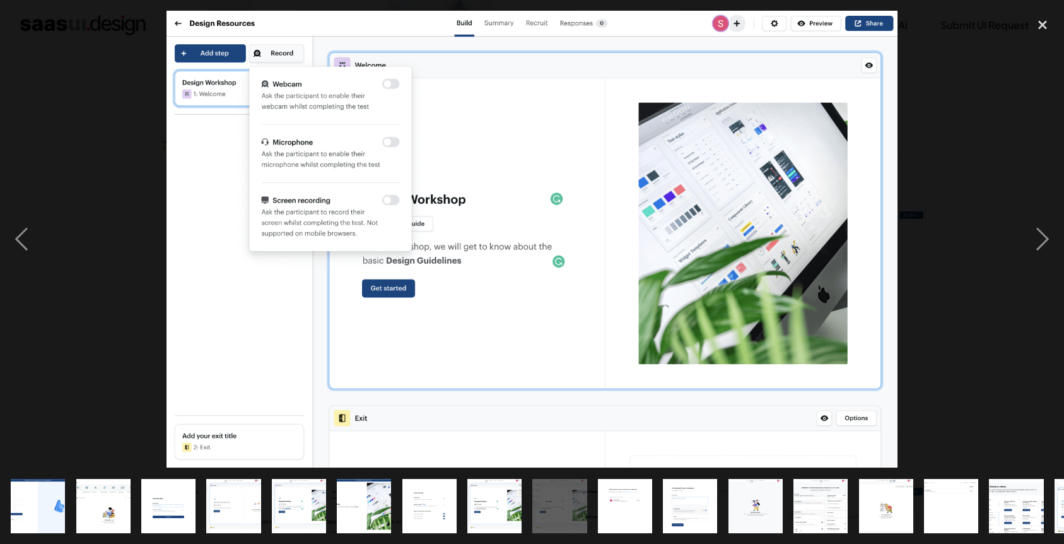
click at [1011, 131] on div at bounding box center [532, 239] width 1064 height 457
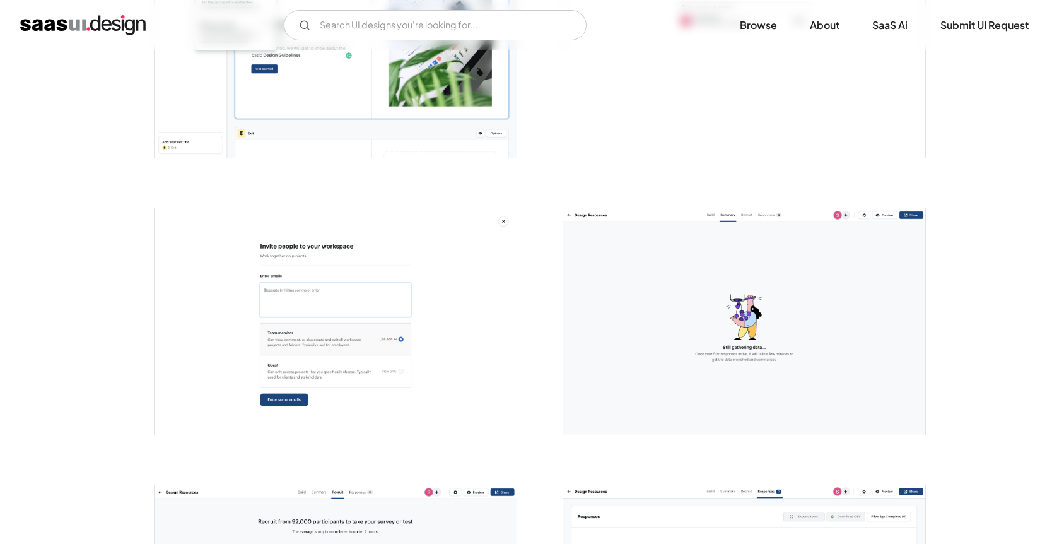
scroll to position [1401, 0]
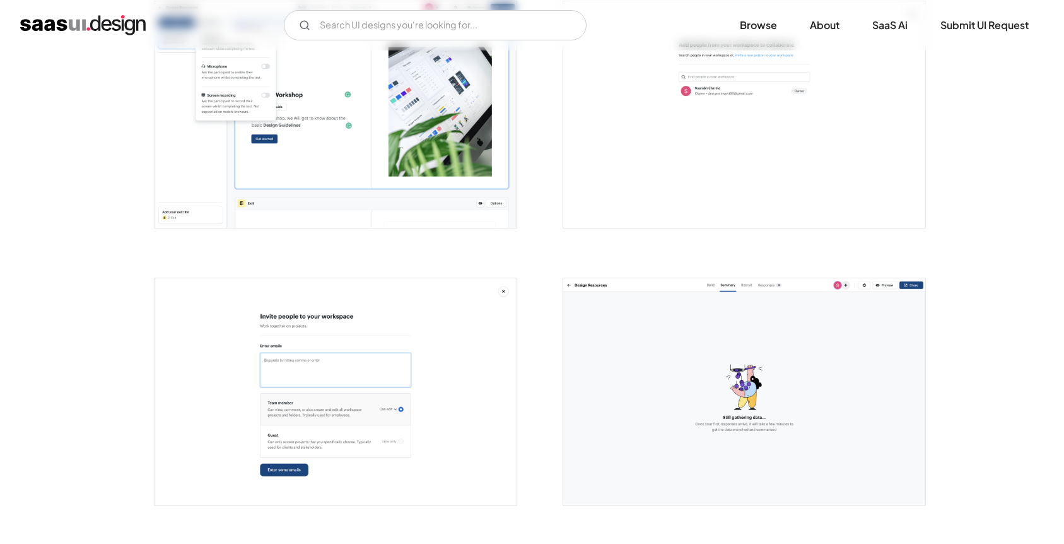
click at [794, 279] on img "open lightbox" at bounding box center [744, 391] width 362 height 226
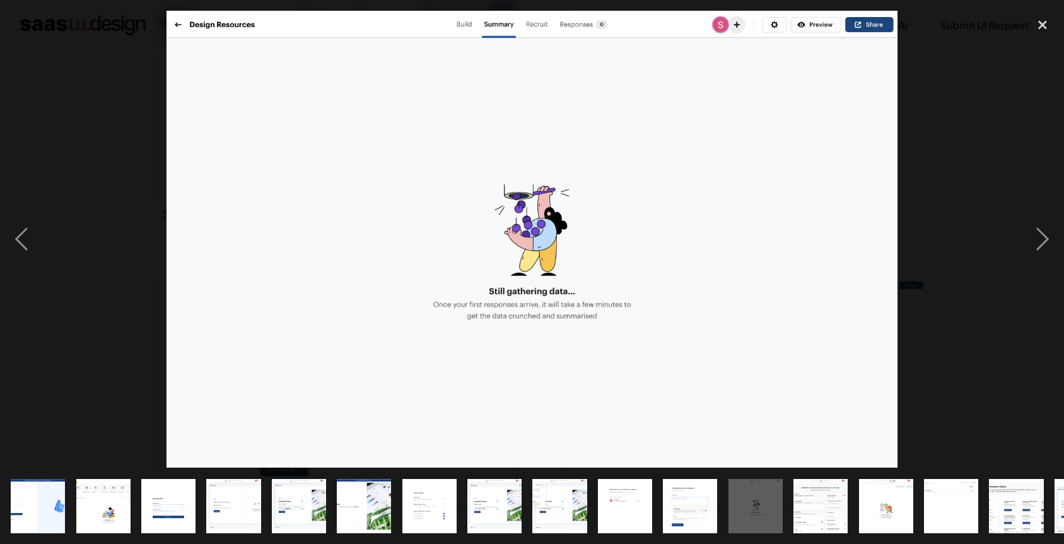
click at [982, 114] on div at bounding box center [532, 239] width 1064 height 457
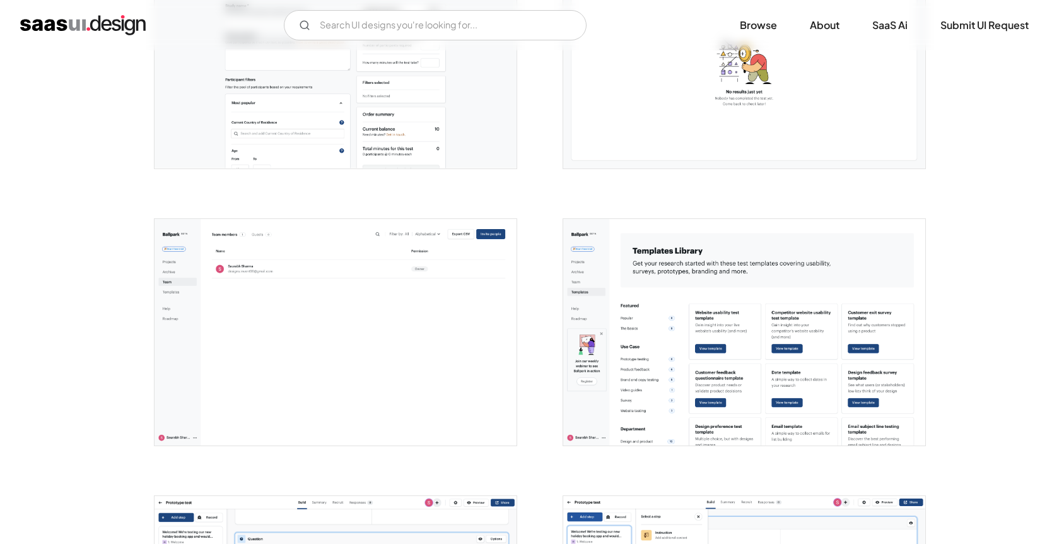
scroll to position [2298, 0]
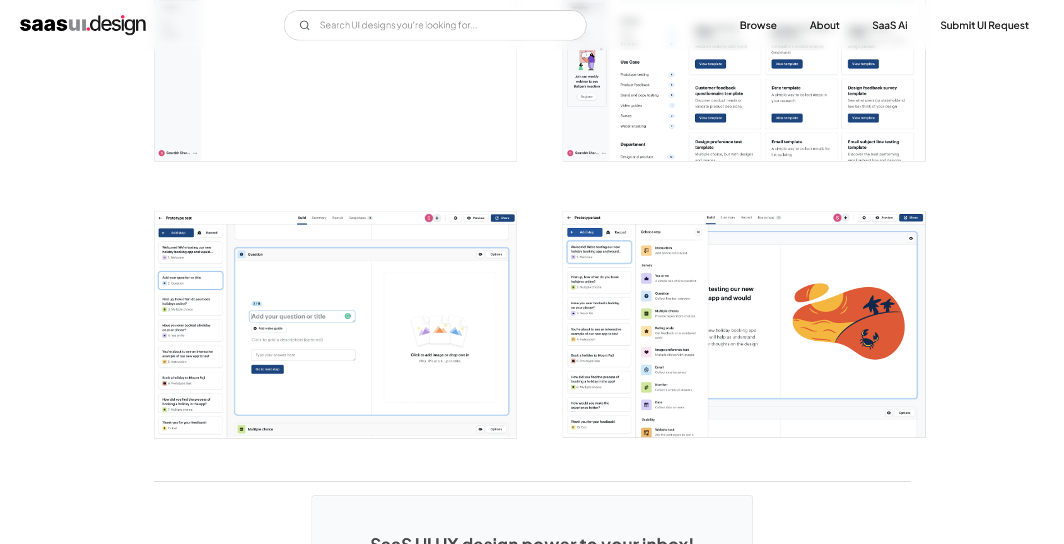
click at [625, 277] on img "open lightbox" at bounding box center [744, 324] width 362 height 226
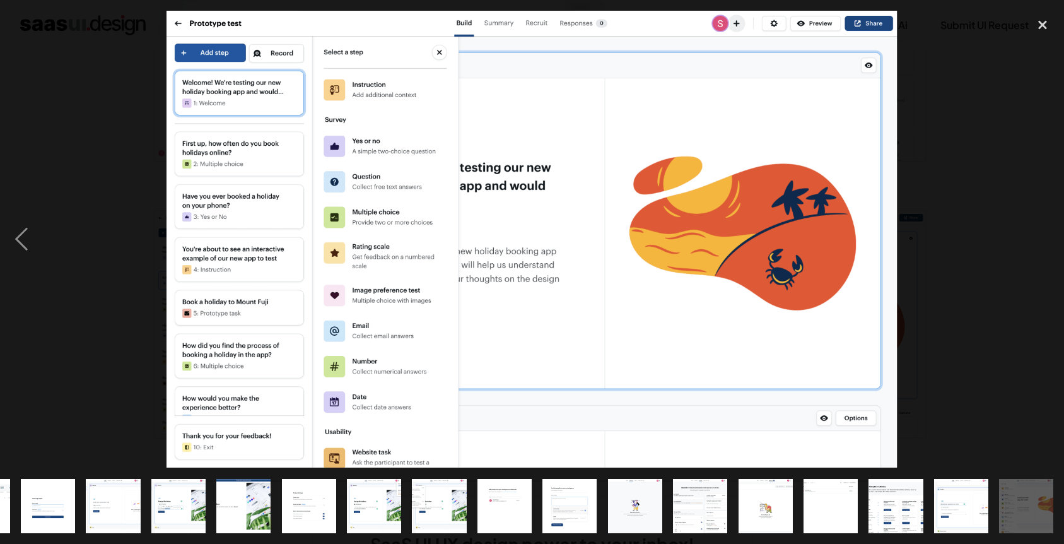
scroll to position [0, 121]
click at [941, 122] on div at bounding box center [532, 239] width 1064 height 457
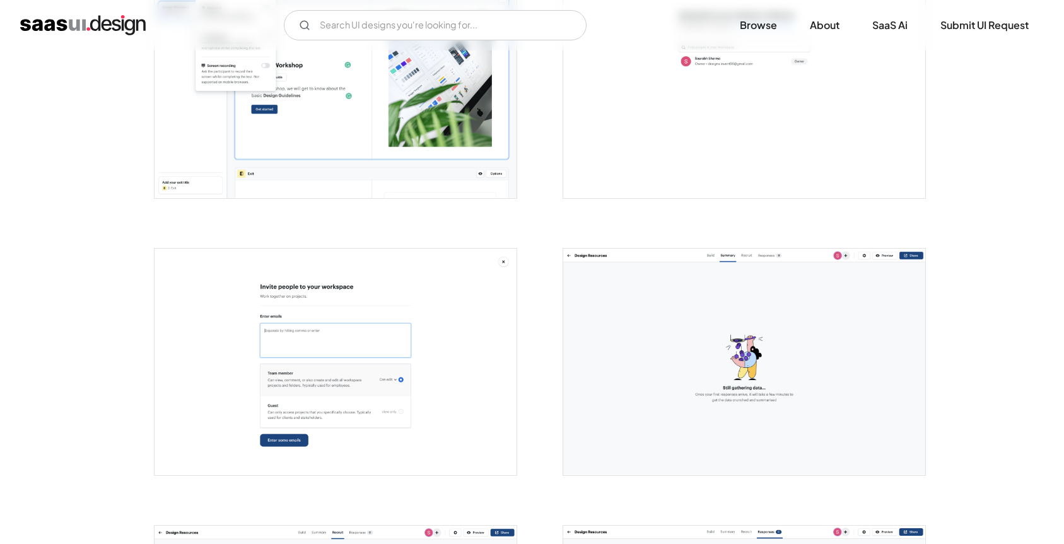
scroll to position [1168, 0]
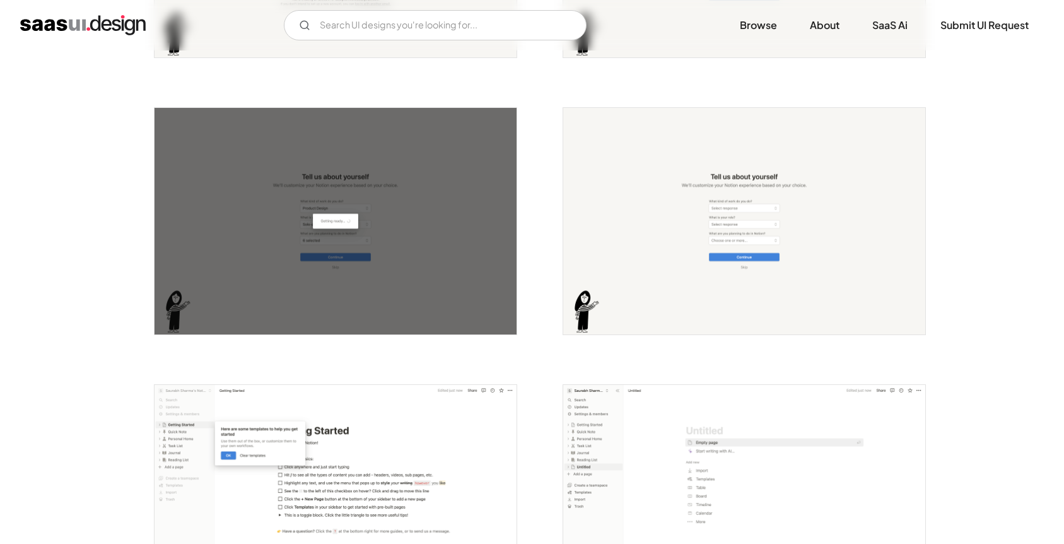
scroll to position [551, 0]
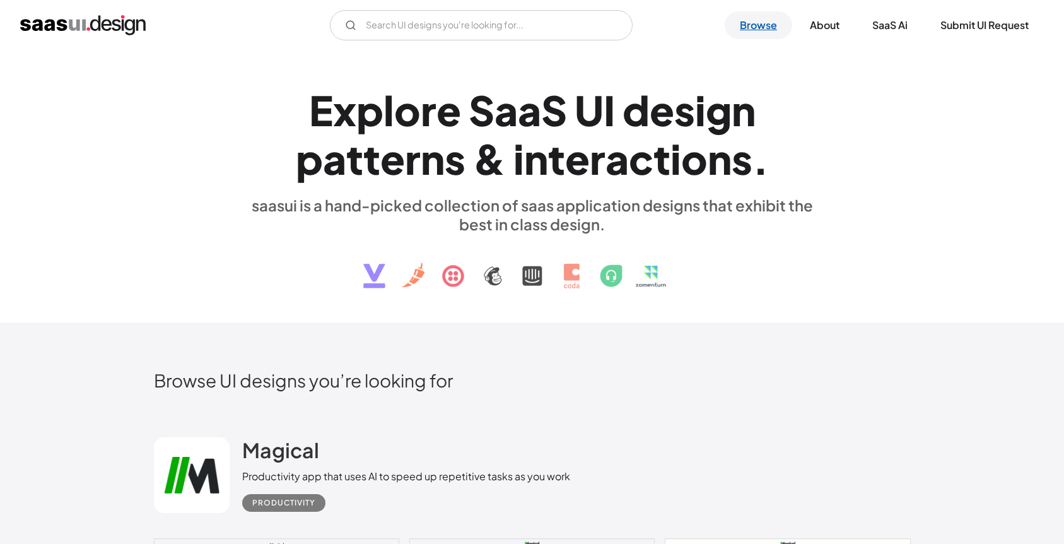
click at [756, 26] on link "Browse" at bounding box center [759, 25] width 68 height 28
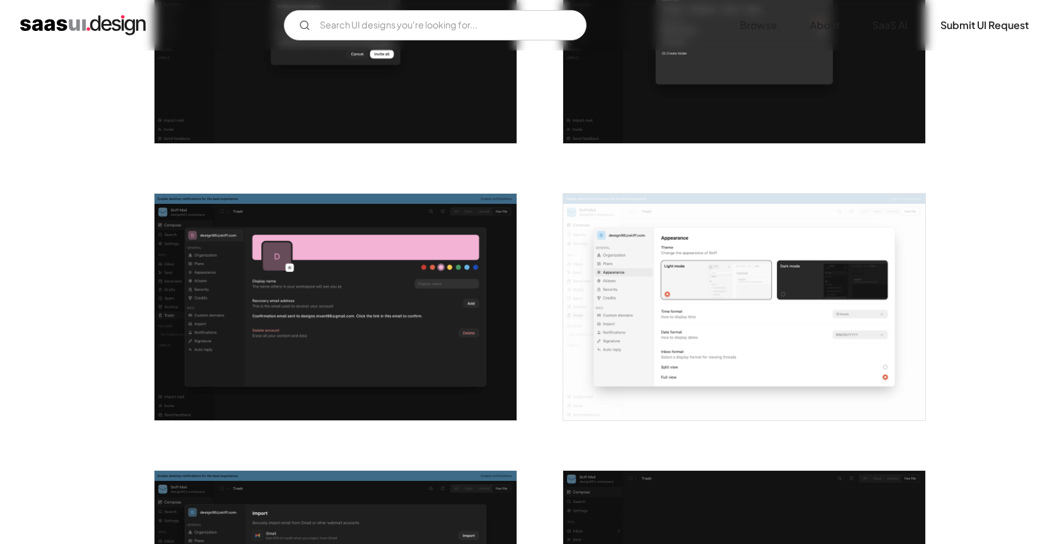
scroll to position [1487, 0]
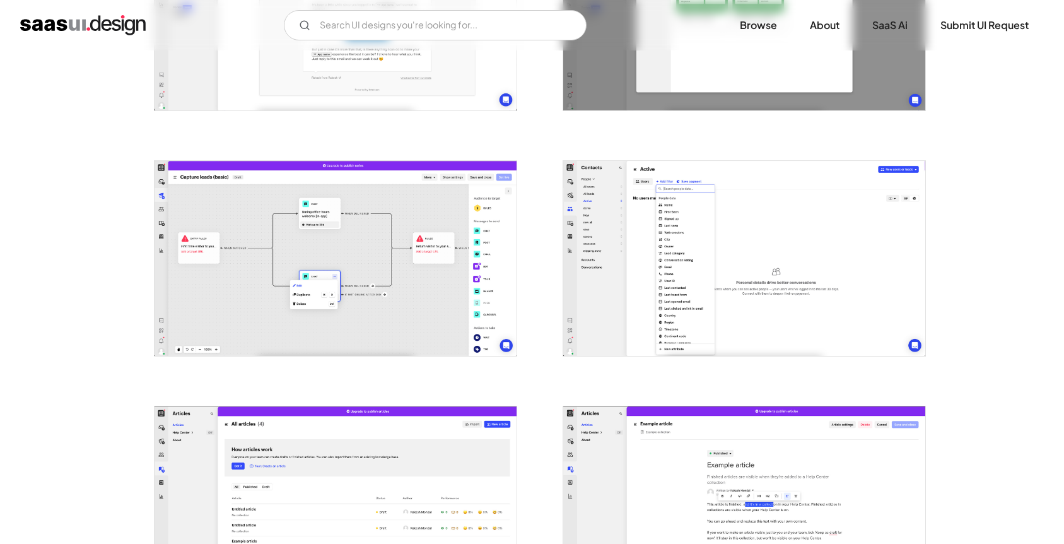
scroll to position [720, 0]
